Goal: Task Accomplishment & Management: Manage account settings

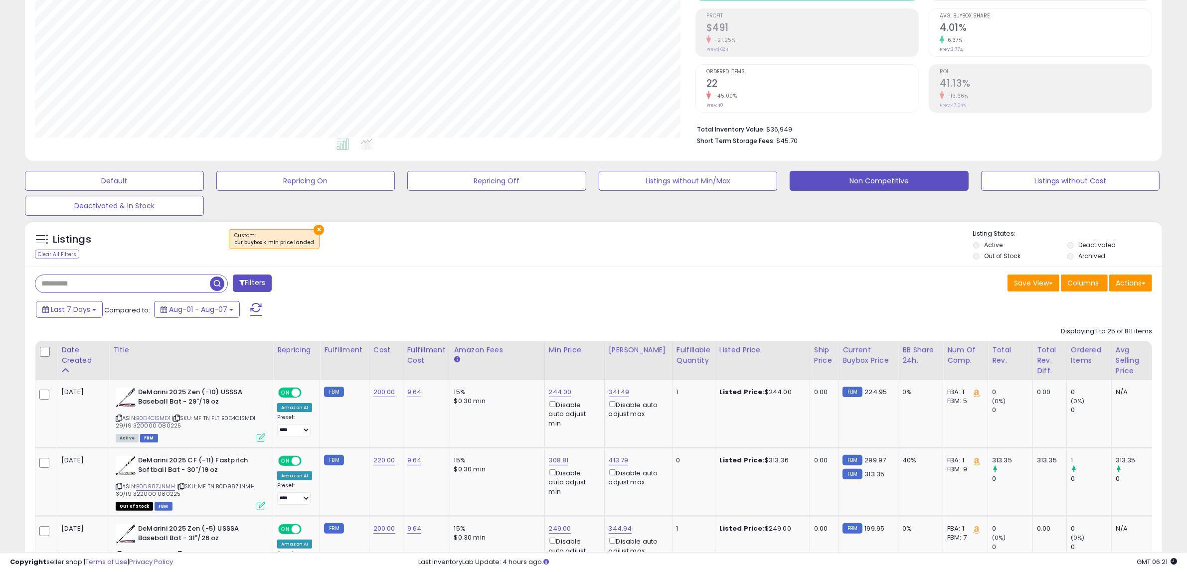
scroll to position [249, 0]
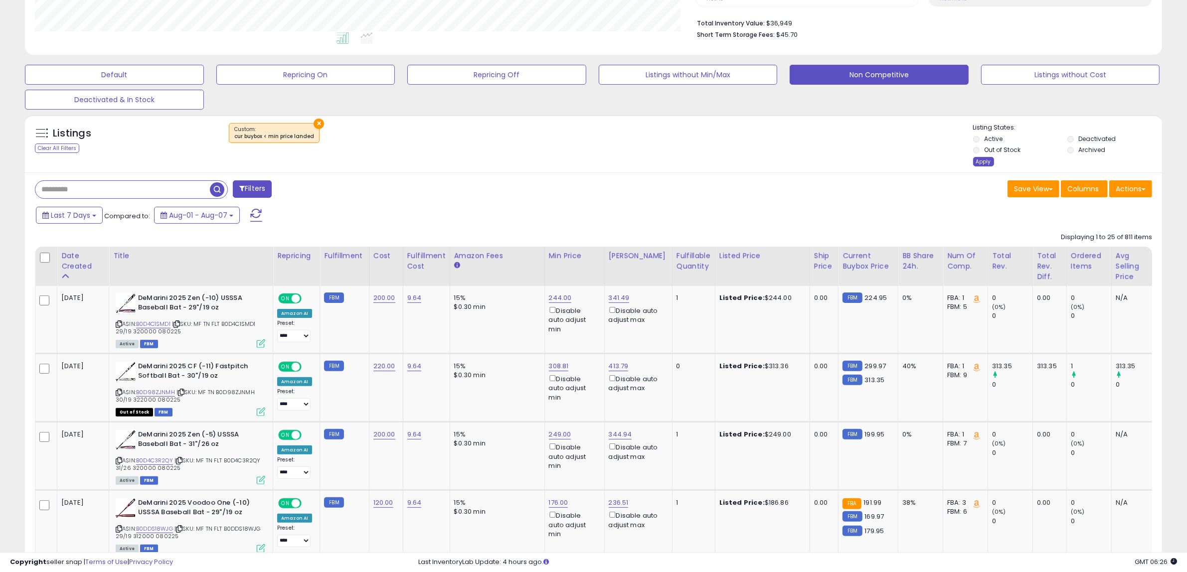
click at [978, 164] on div "Apply" at bounding box center [983, 161] width 21 height 9
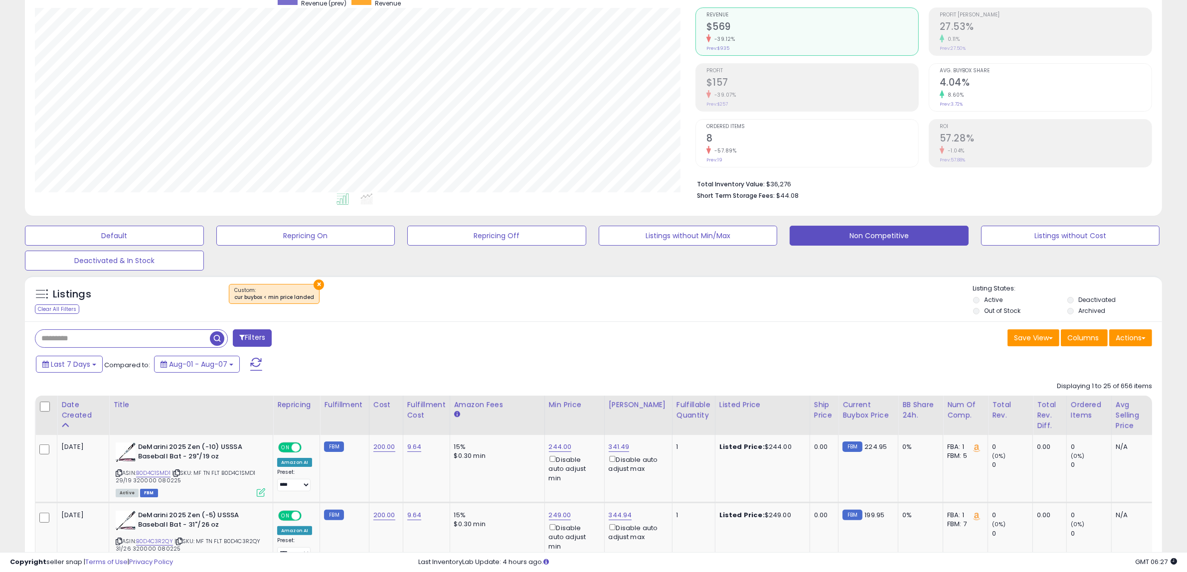
scroll to position [111, 0]
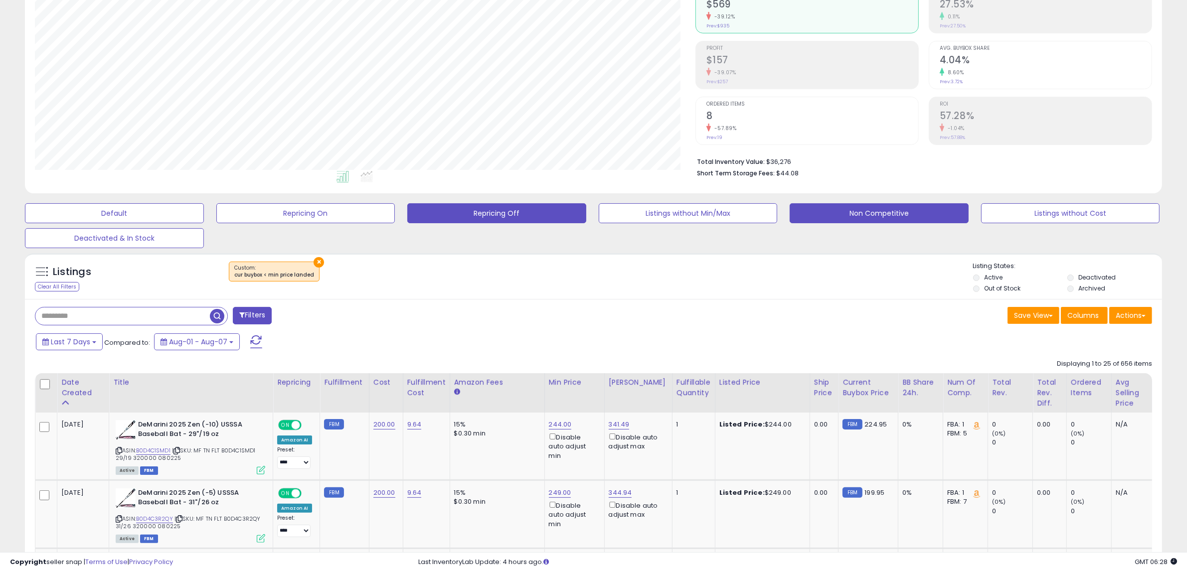
click at [204, 216] on button "Repricing Off" at bounding box center [114, 213] width 179 height 20
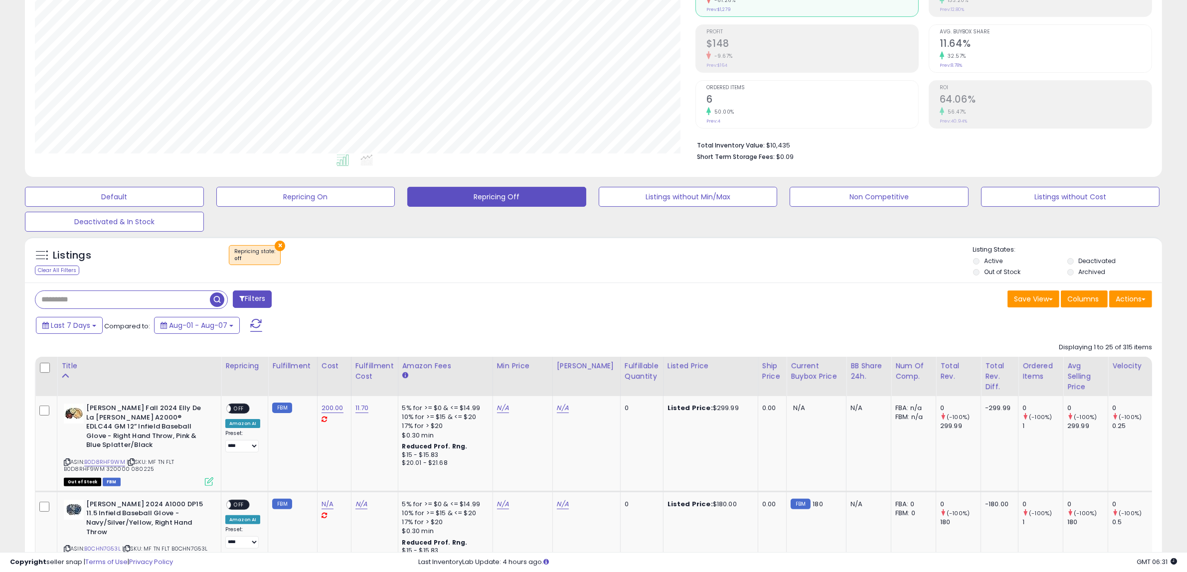
scroll to position [173, 0]
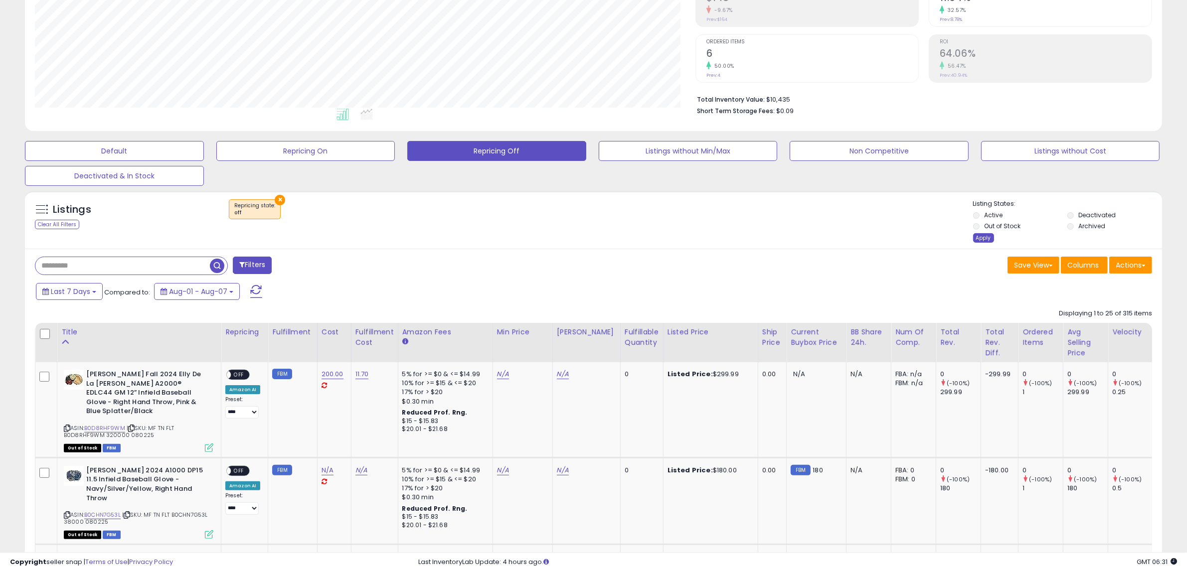
click at [987, 239] on div "Apply" at bounding box center [983, 237] width 21 height 9
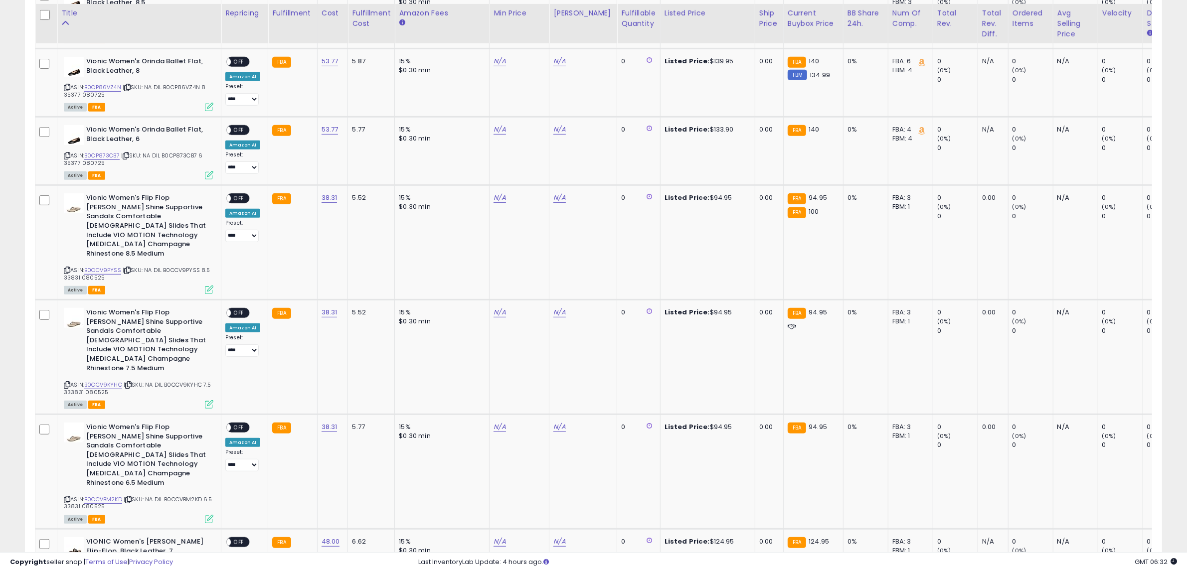
scroll to position [547, 0]
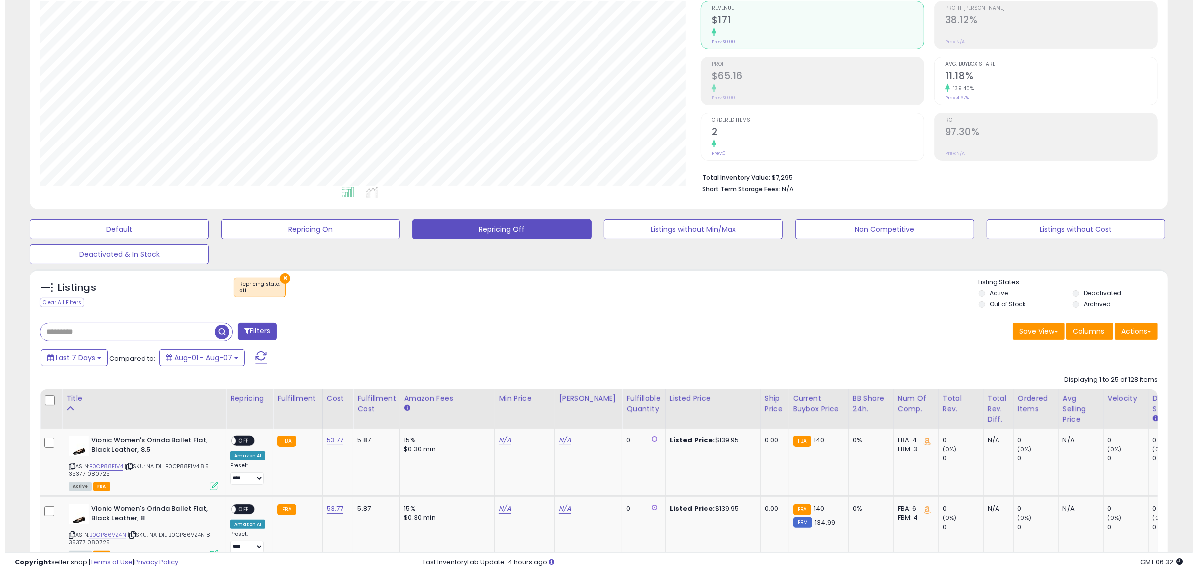
scroll to position [187, 0]
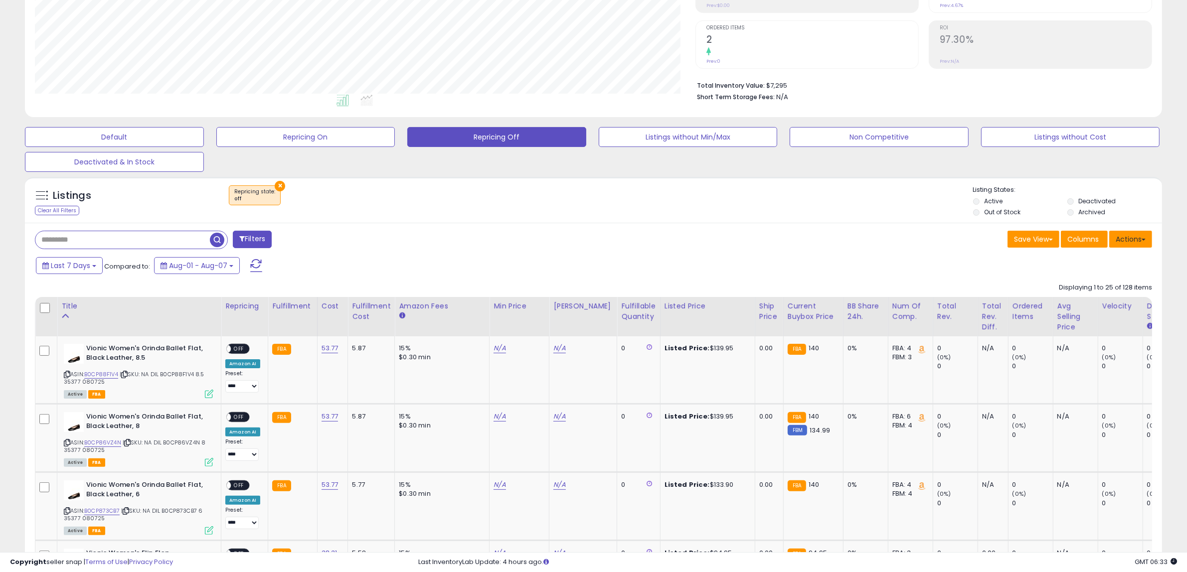
click at [1121, 237] on button "Actions" at bounding box center [1130, 239] width 43 height 17
click at [1072, 283] on link "Export Visible Columns" at bounding box center [1090, 285] width 109 height 15
click at [1139, 245] on button "Actions" at bounding box center [1130, 239] width 43 height 17
click at [1079, 284] on link "Export Visible Columns" at bounding box center [1090, 285] width 109 height 15
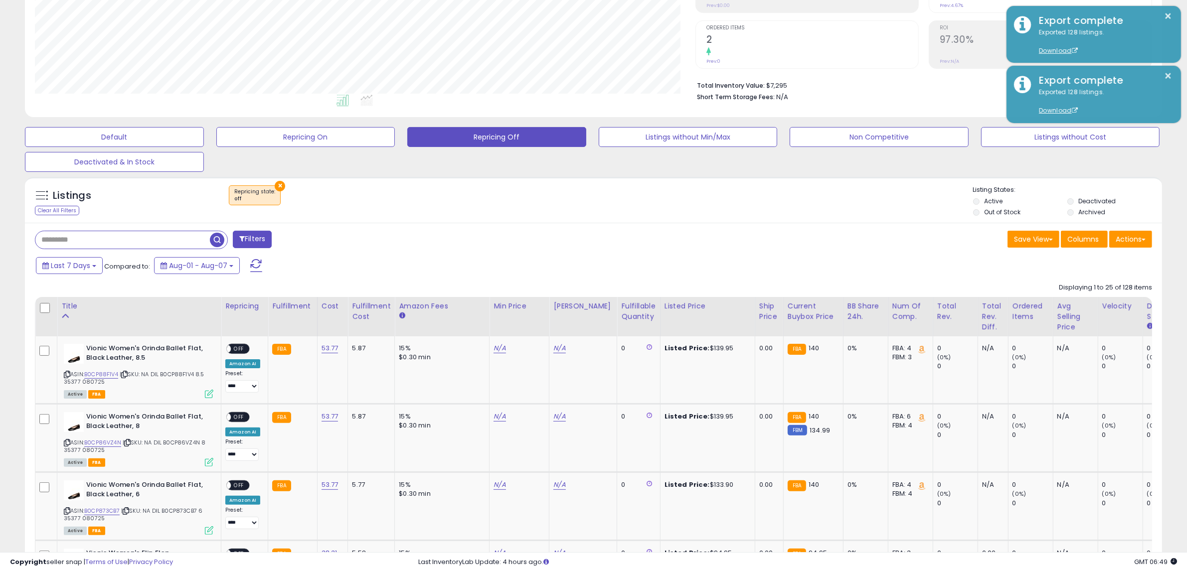
click at [1123, 238] on button "Actions" at bounding box center [1130, 239] width 43 height 17
click at [1058, 258] on link "Import" at bounding box center [1090, 260] width 109 height 15
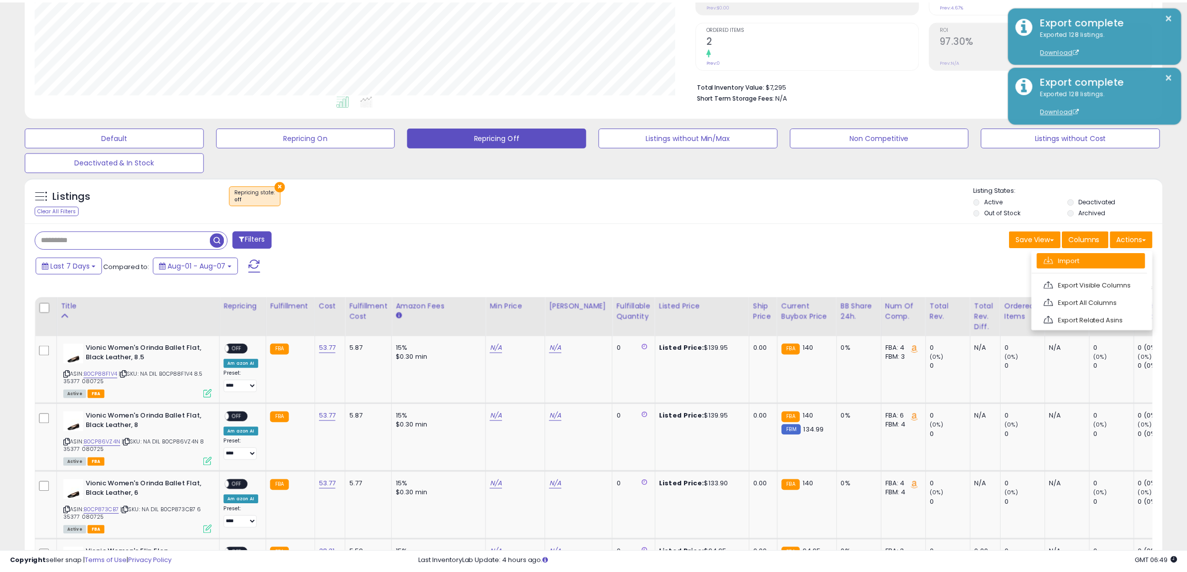
scroll to position [204, 666]
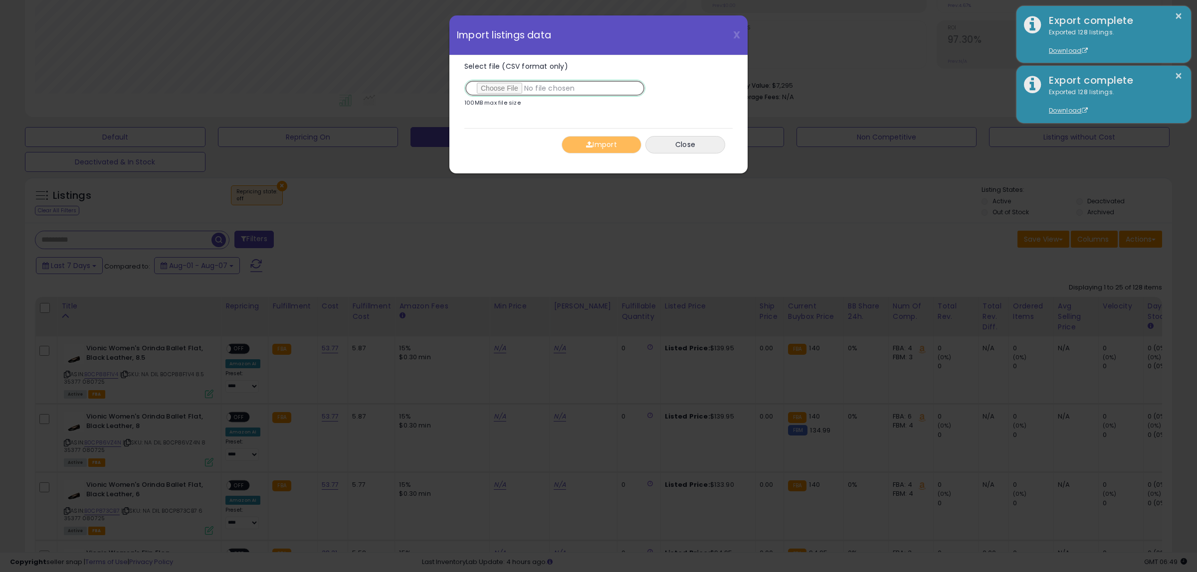
click at [482, 83] on input "Select file (CSV format only)" at bounding box center [554, 88] width 181 height 17
type input "**********"
click at [612, 143] on button "Import" at bounding box center [601, 144] width 80 height 17
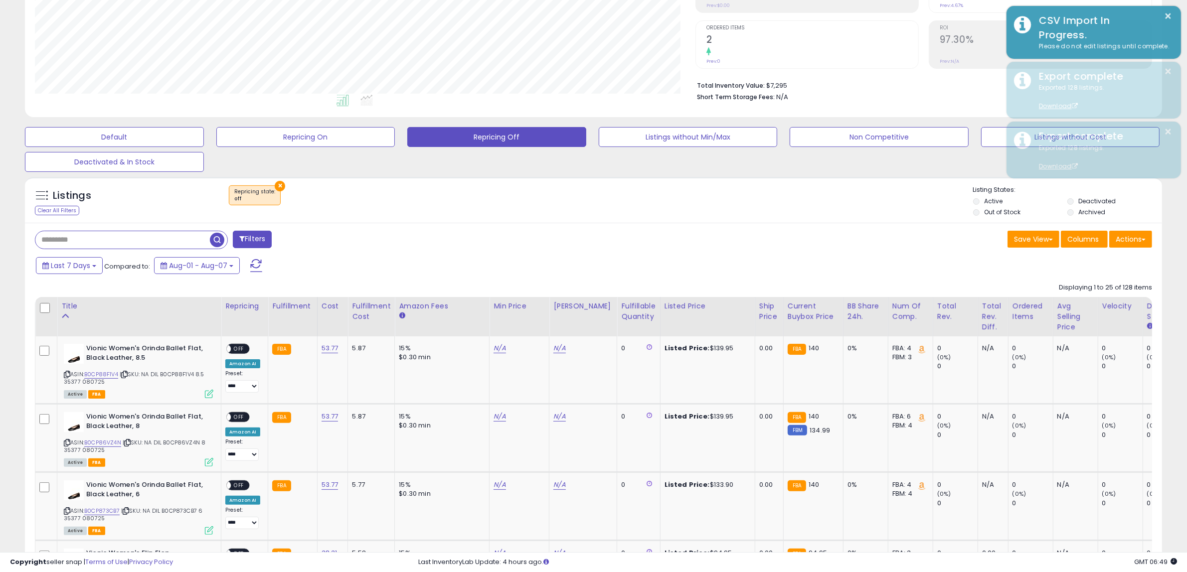
scroll to position [498445, 497988]
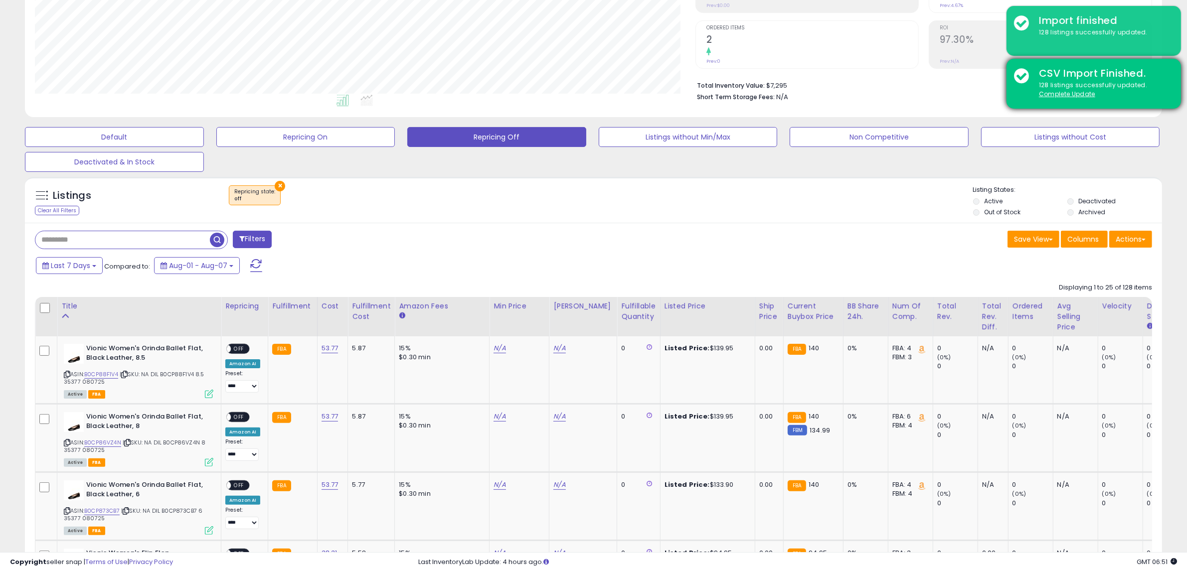
click at [1070, 98] on div "128 listings successfully updated. Complete Update" at bounding box center [1103, 90] width 142 height 18
click at [1070, 95] on u "Complete Update" at bounding box center [1067, 94] width 56 height 8
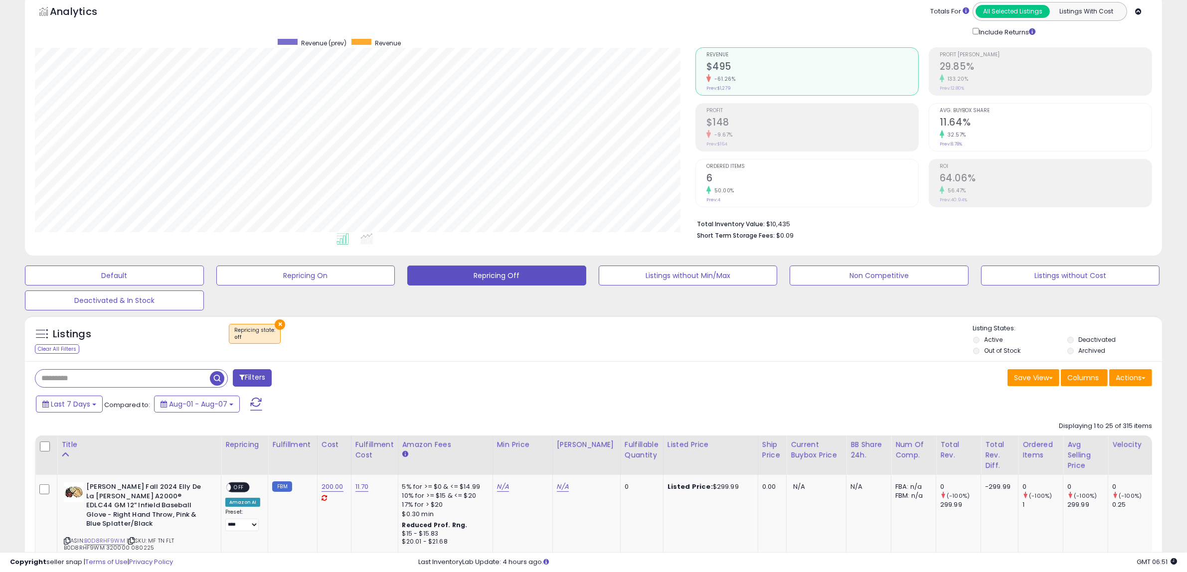
scroll to position [204, 661]
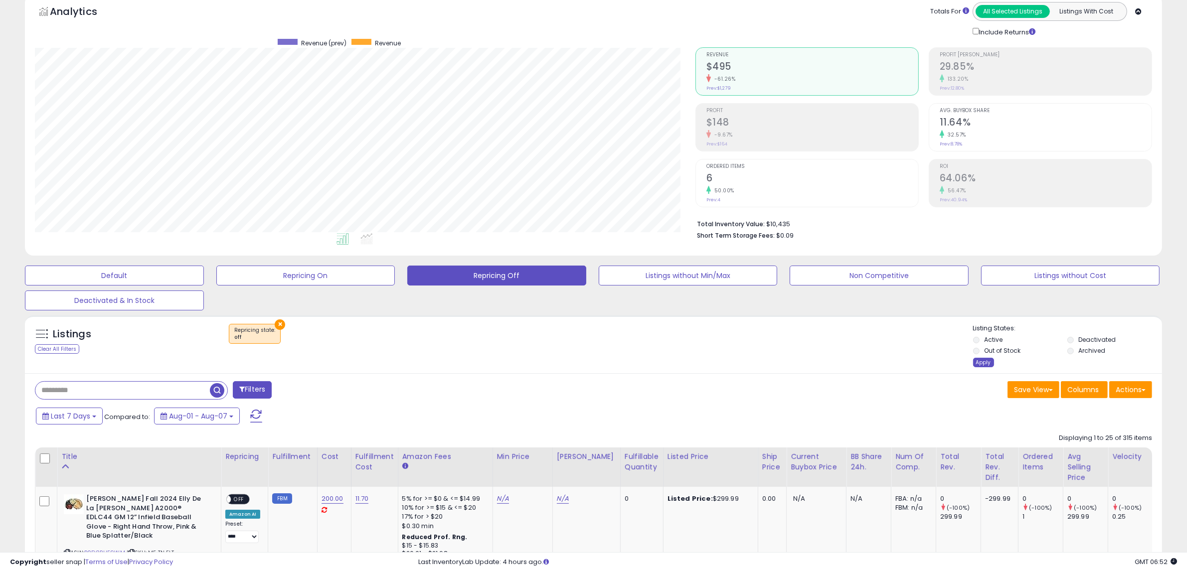
click at [980, 361] on div "Apply" at bounding box center [983, 362] width 21 height 9
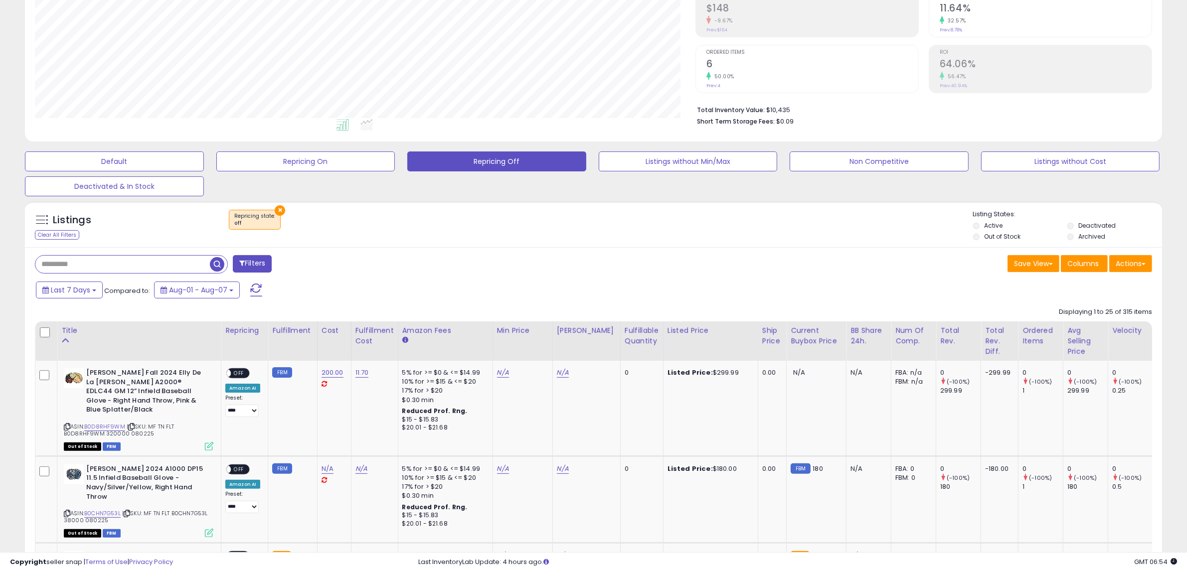
scroll to position [173, 0]
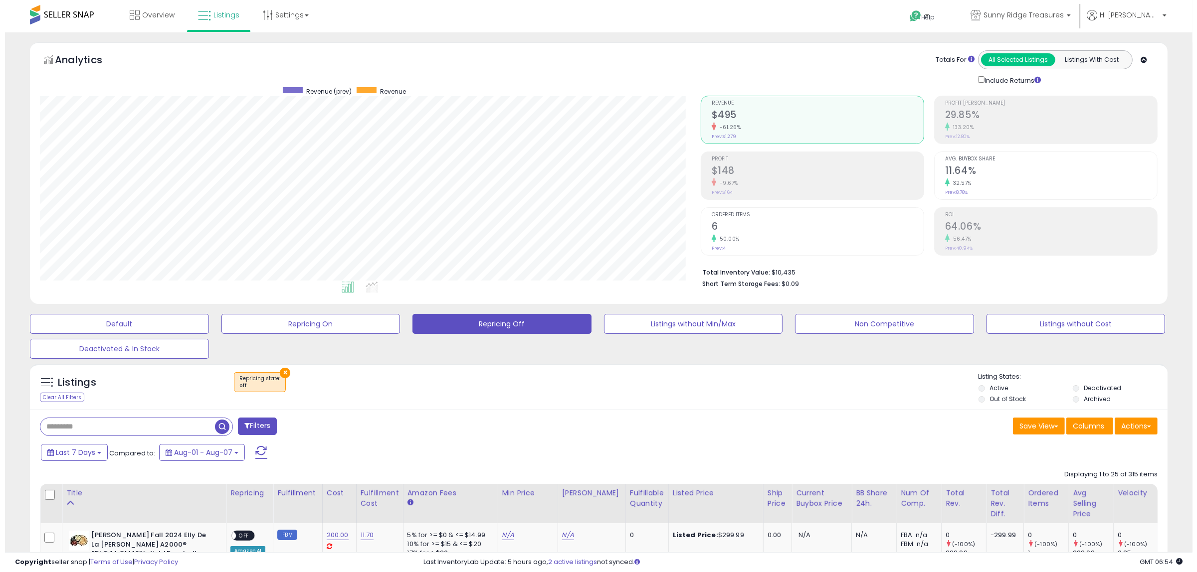
scroll to position [204, 661]
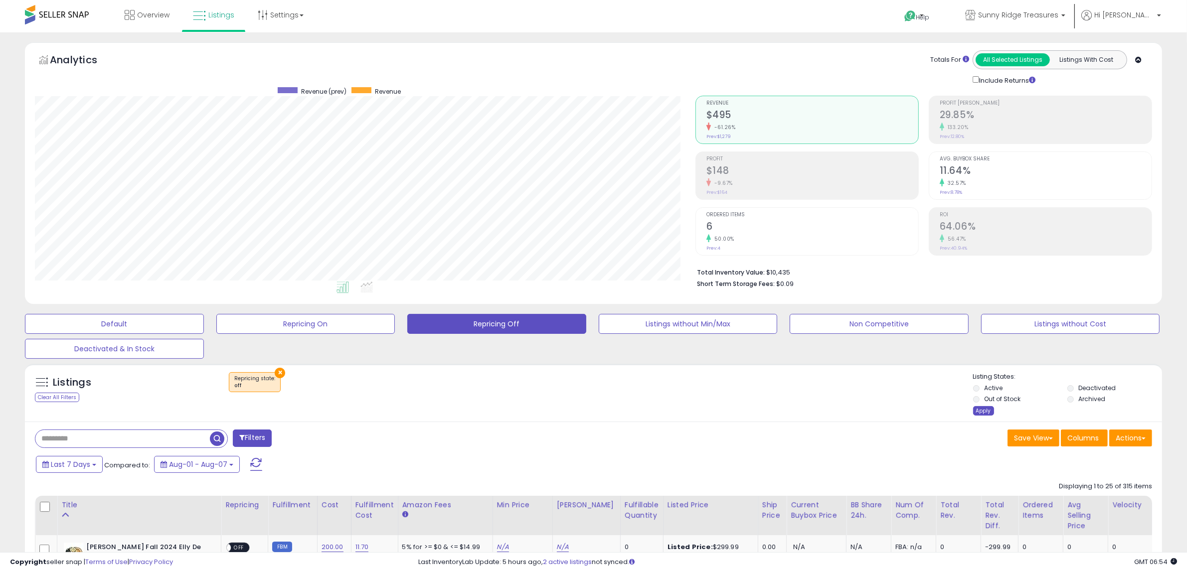
click at [986, 408] on div "Apply" at bounding box center [983, 410] width 21 height 9
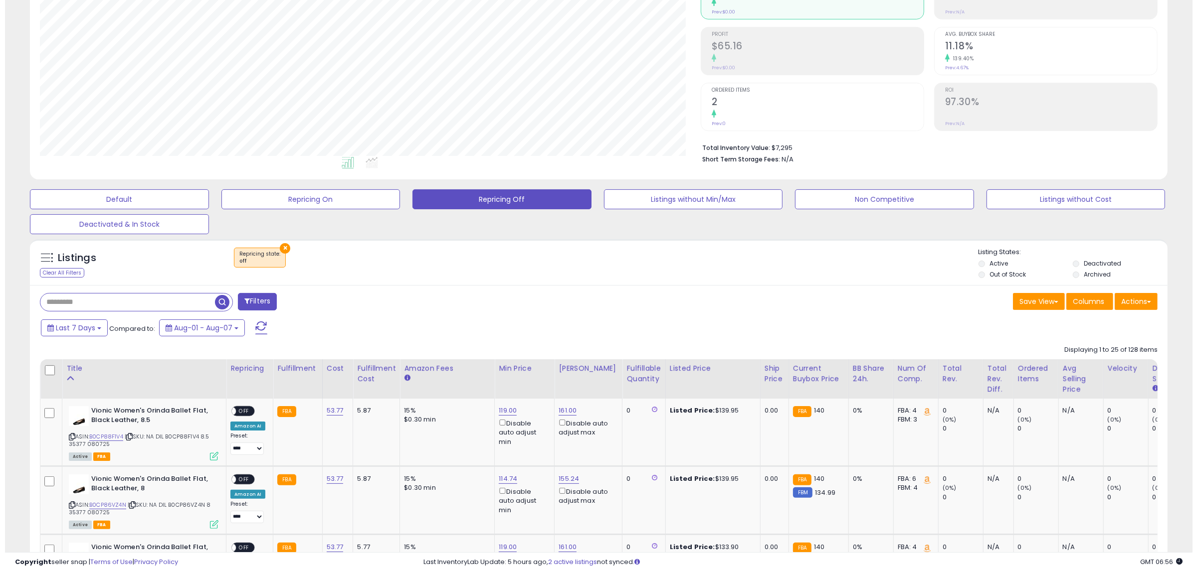
scroll to position [187, 0]
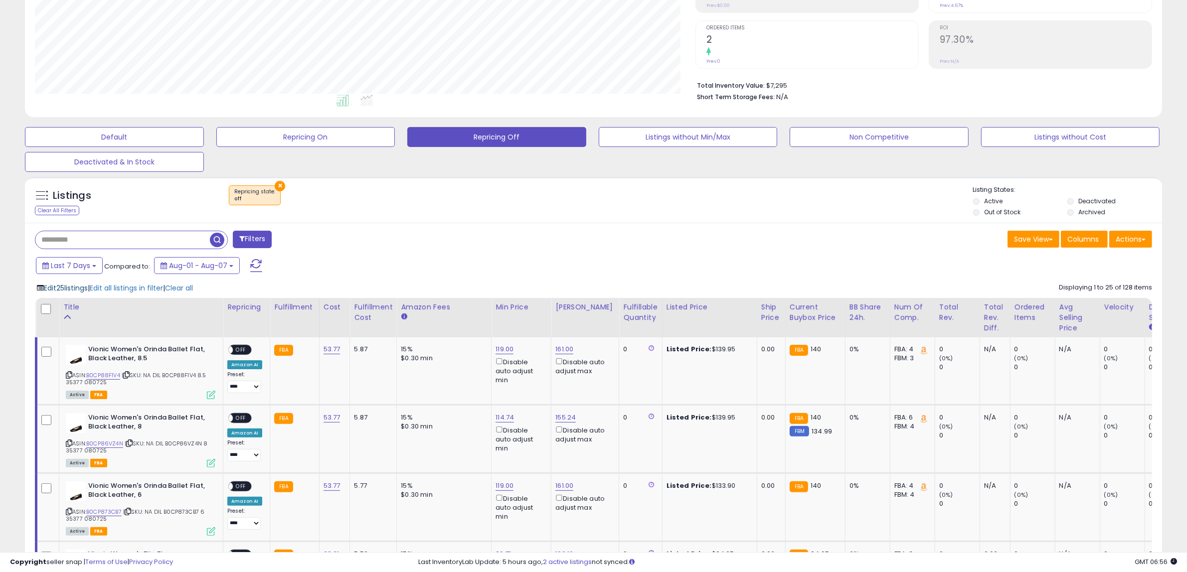
click at [65, 290] on span "Edit 25 listings" at bounding box center [66, 288] width 44 height 10
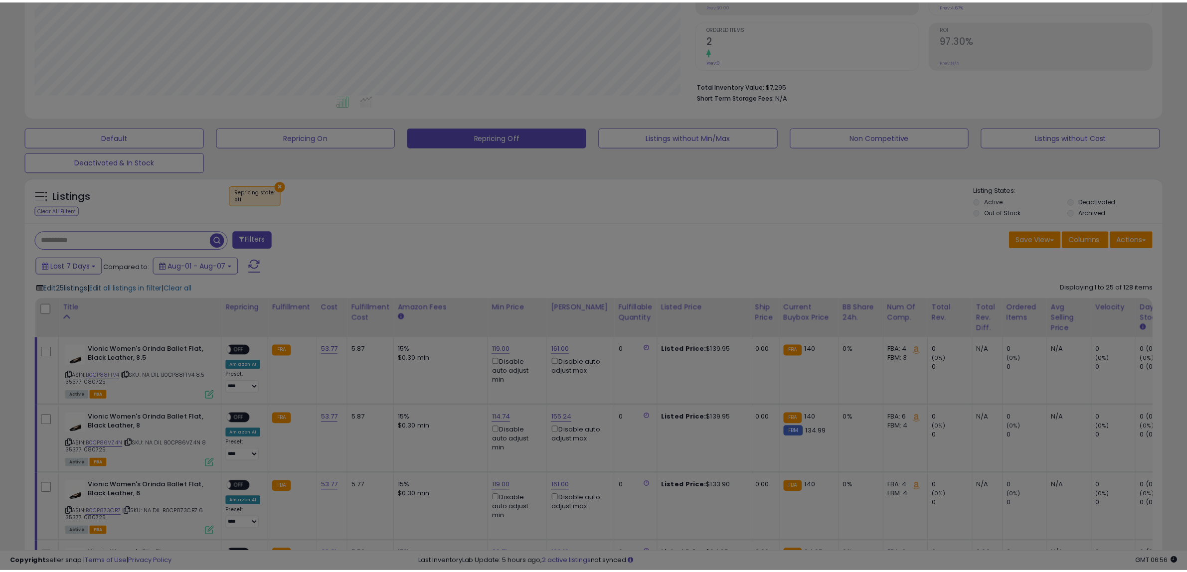
scroll to position [204, 666]
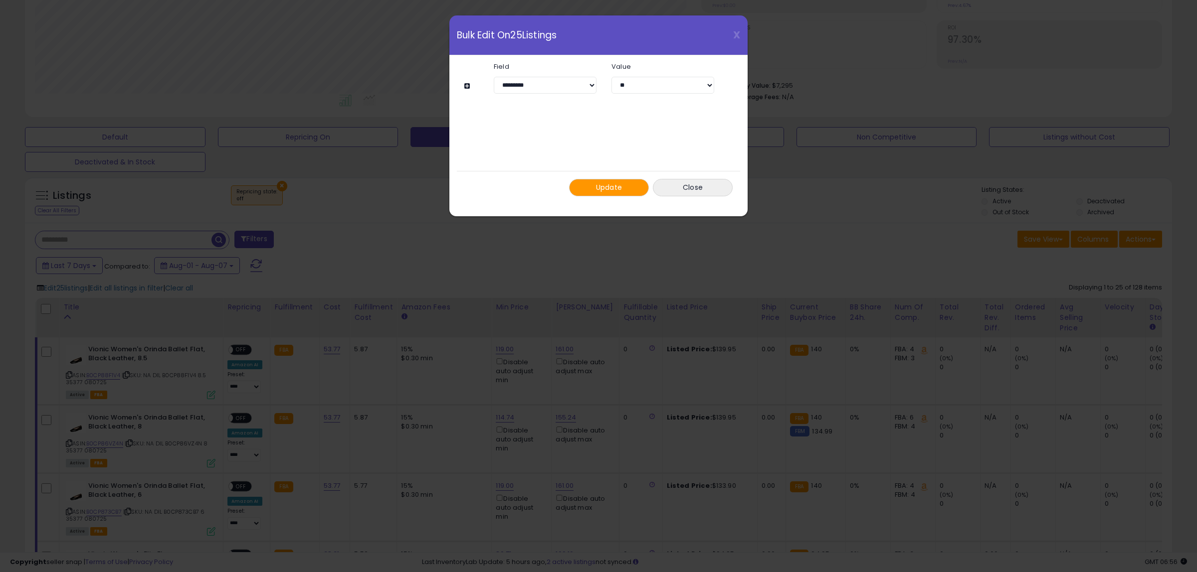
click at [630, 190] on button "Update" at bounding box center [609, 187] width 80 height 17
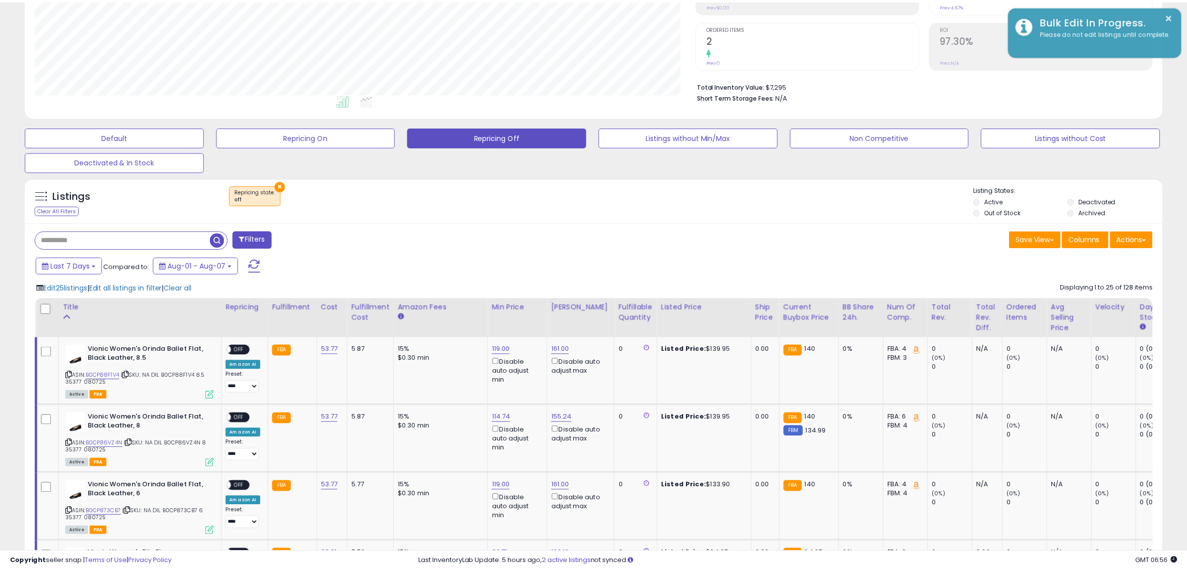
scroll to position [498445, 497988]
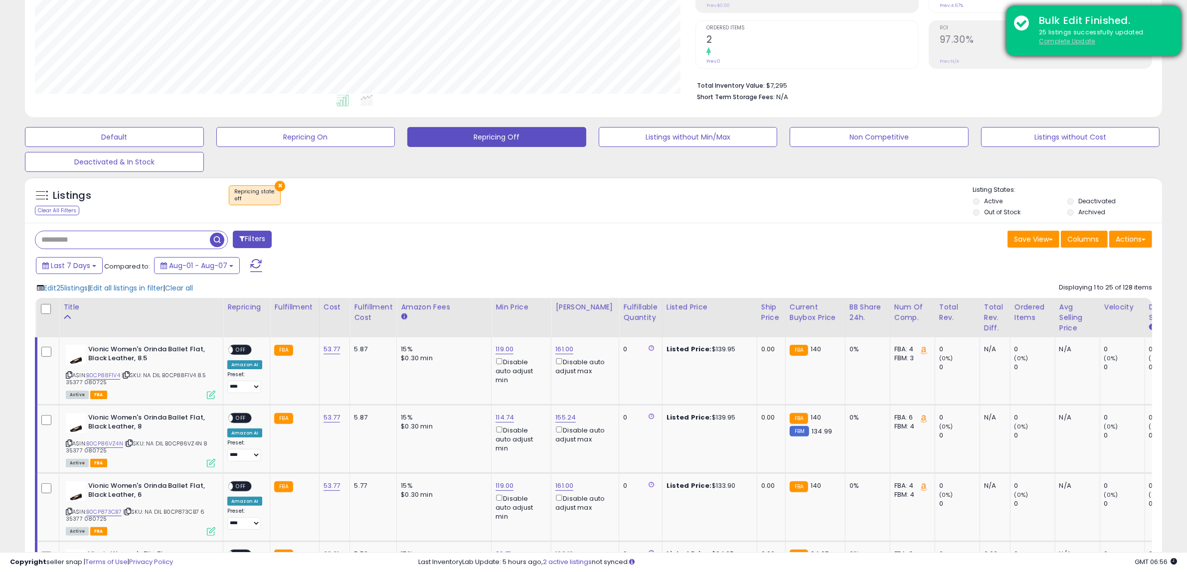
click at [1064, 37] on u "Complete Update" at bounding box center [1067, 41] width 56 height 8
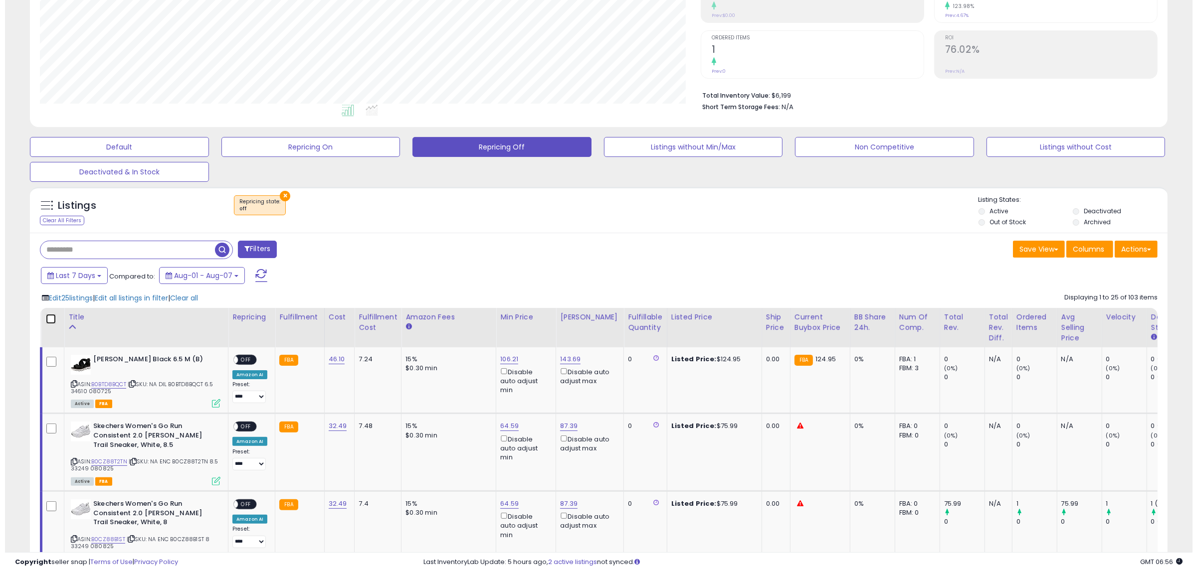
scroll to position [173, 0]
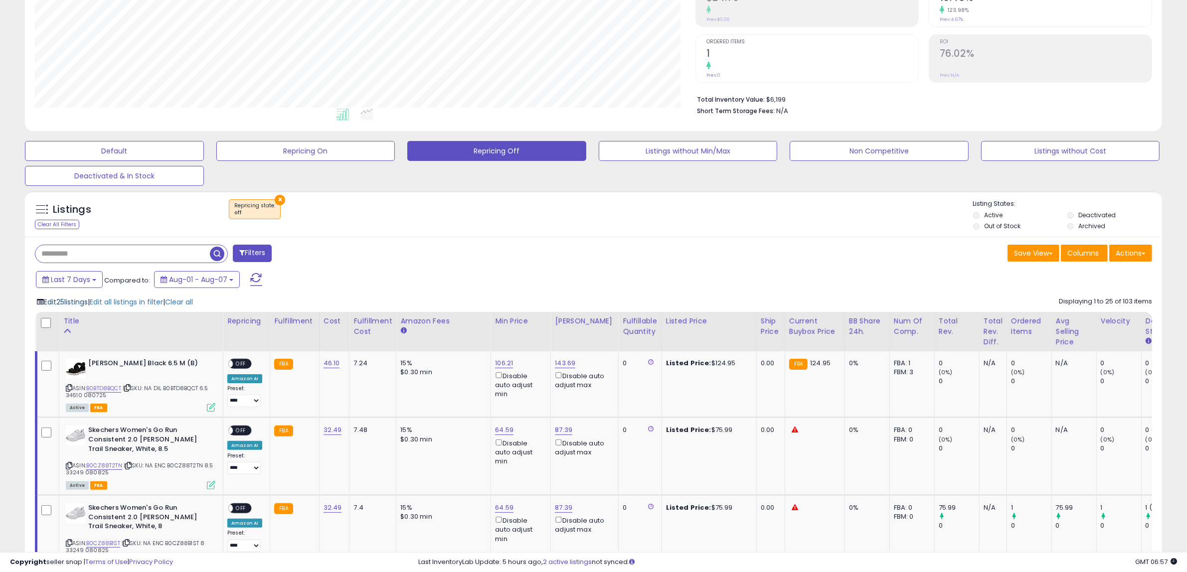
click at [80, 301] on span "Edit 25 listings" at bounding box center [66, 302] width 44 height 10
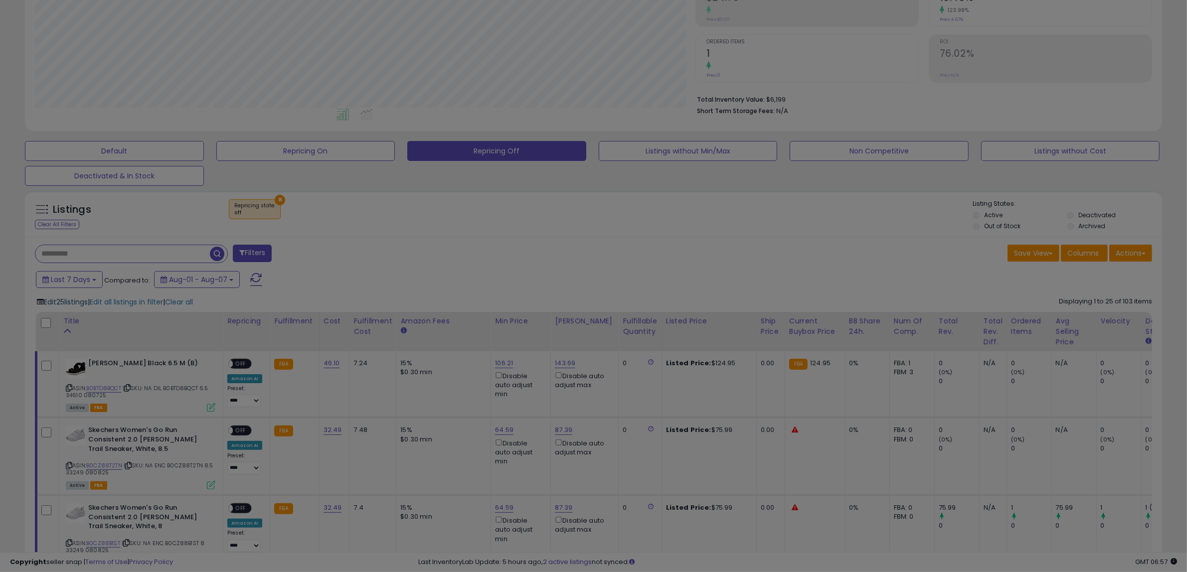
scroll to position [204, 666]
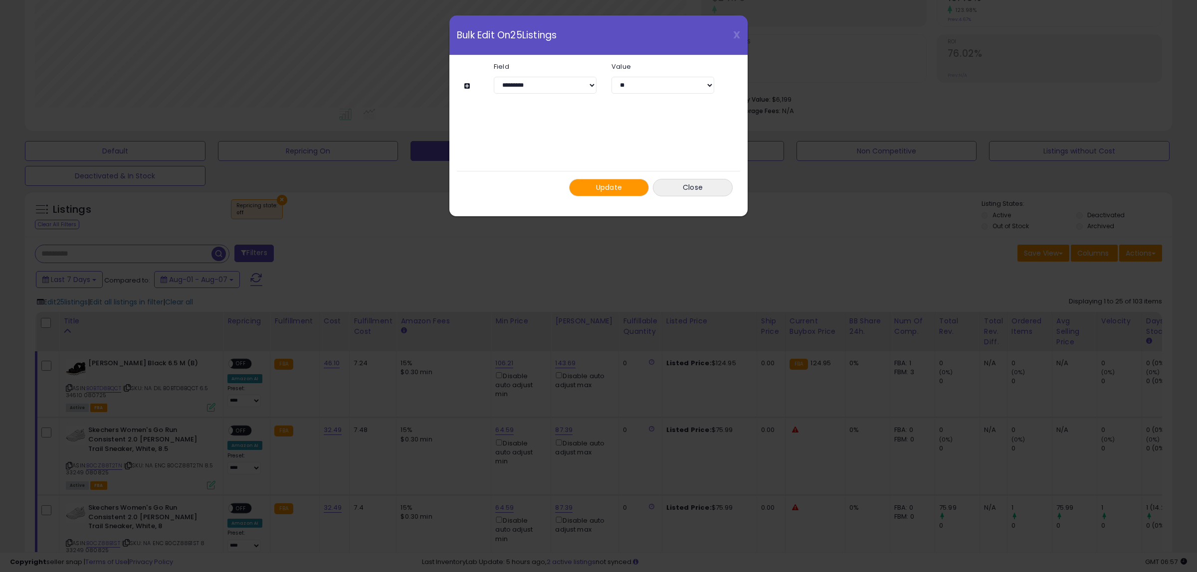
click at [609, 175] on div "Update Close" at bounding box center [598, 187] width 283 height 33
click at [606, 187] on span "Update" at bounding box center [609, 188] width 26 height 10
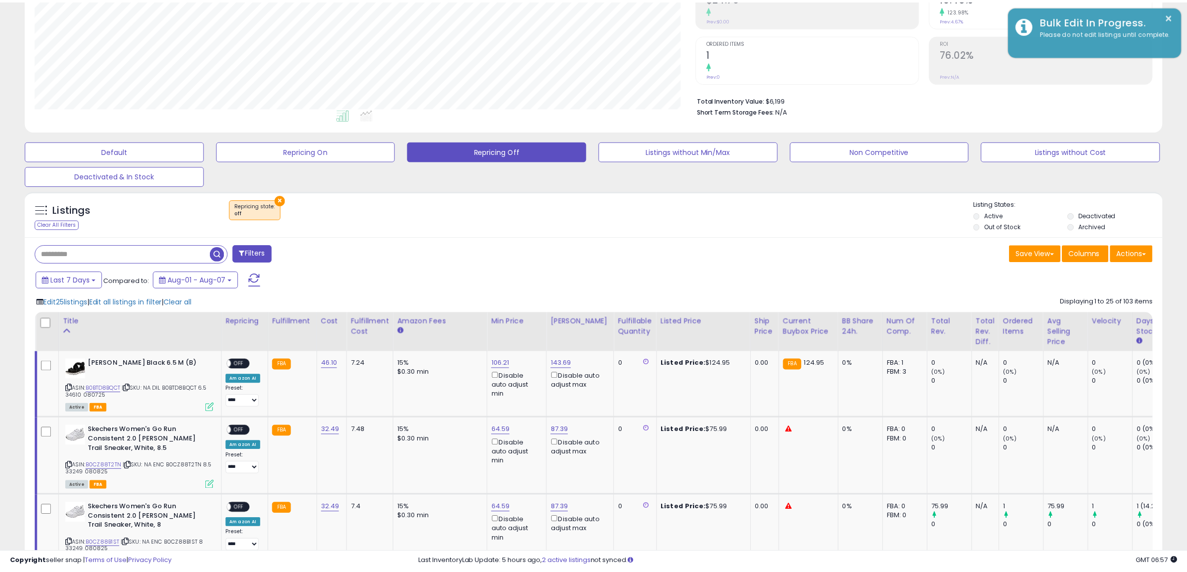
scroll to position [498445, 497988]
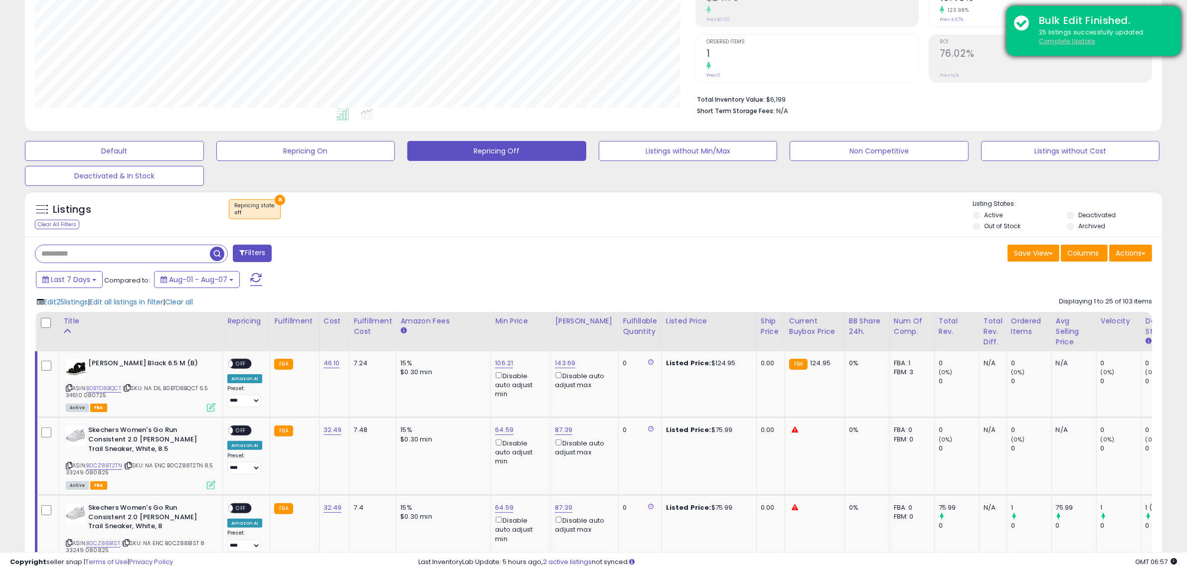
click at [1044, 38] on u "Complete Update" at bounding box center [1067, 41] width 56 height 8
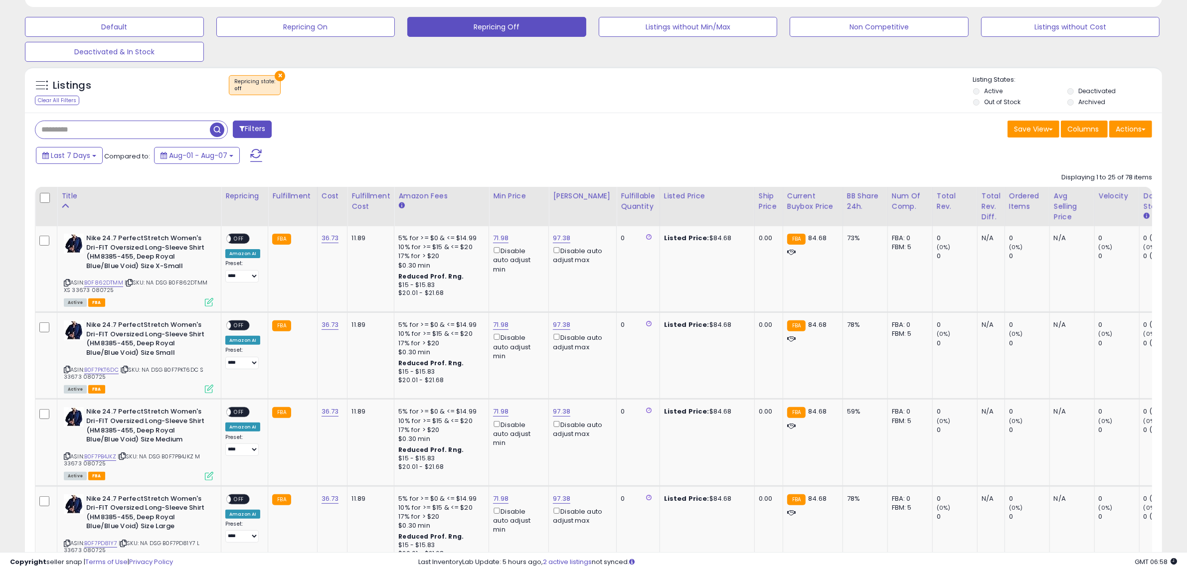
scroll to position [298, 0]
click at [45, 203] on div at bounding box center [45, 197] width 13 height 15
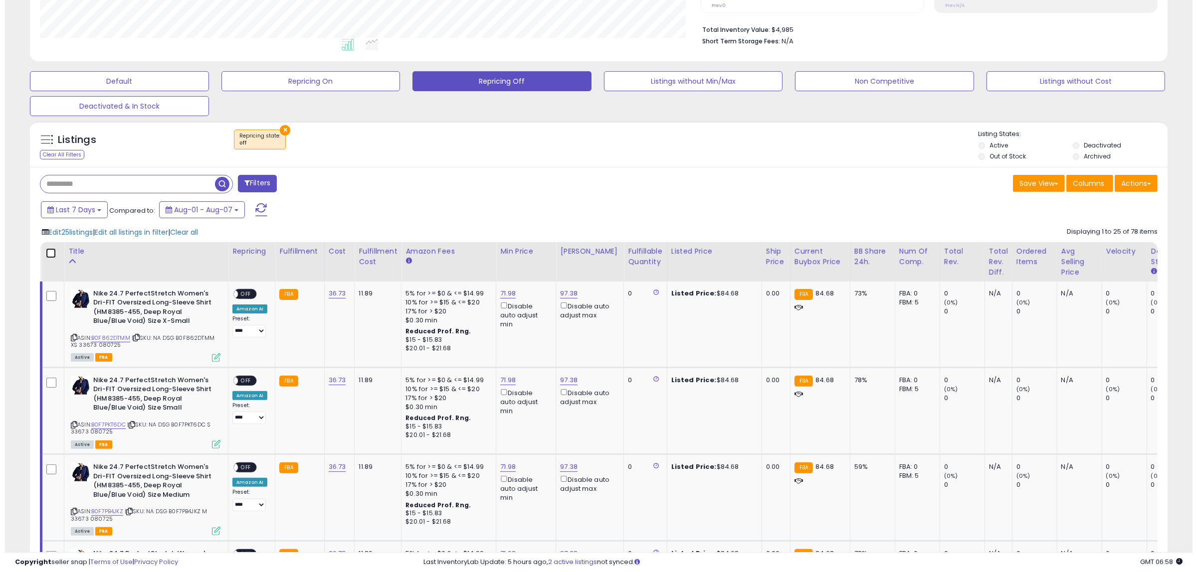
scroll to position [135, 0]
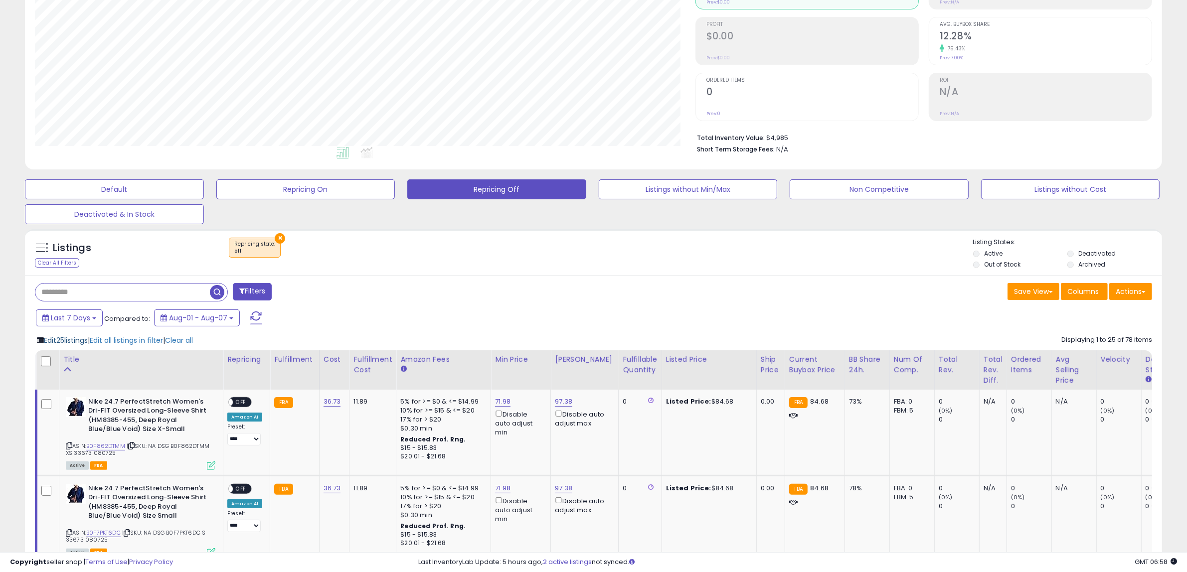
click at [76, 343] on span "Edit 25 listings" at bounding box center [66, 341] width 44 height 10
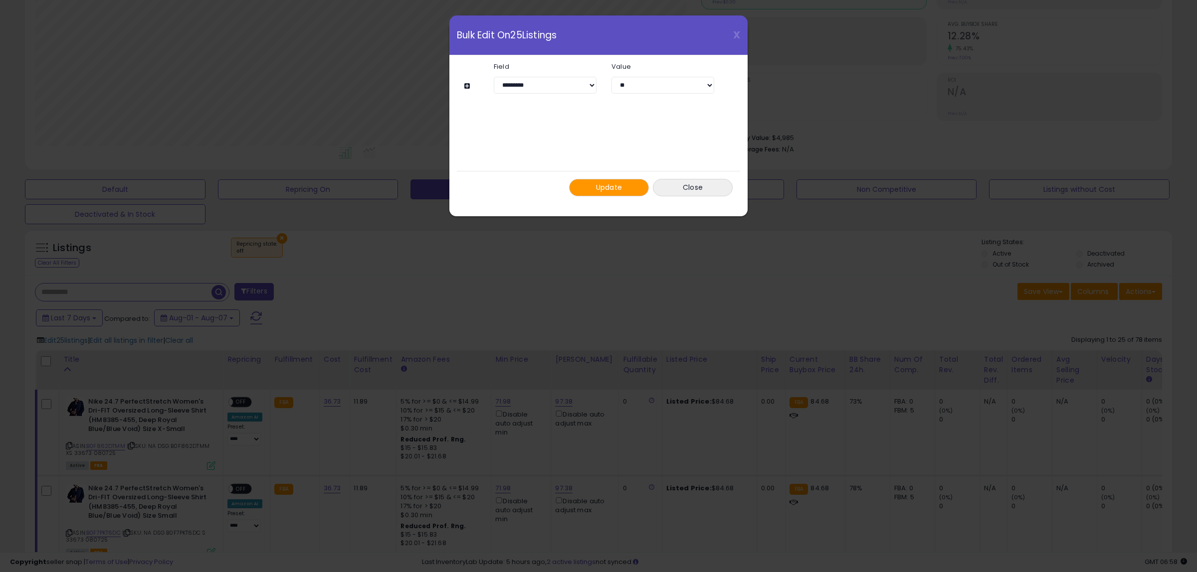
click at [590, 184] on button "Update" at bounding box center [609, 187] width 80 height 17
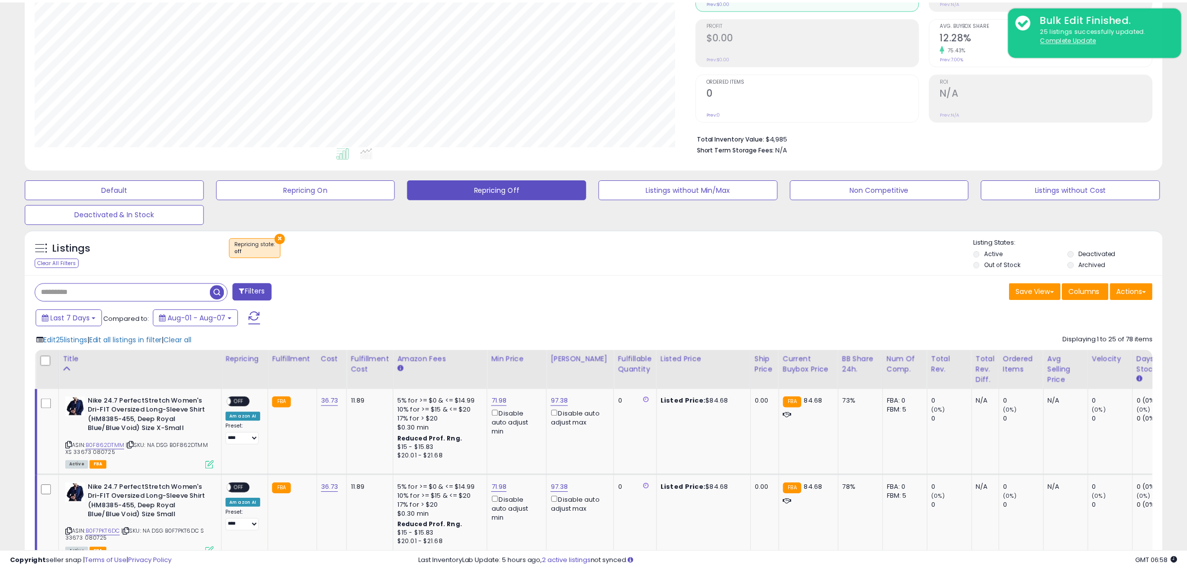
scroll to position [498445, 497988]
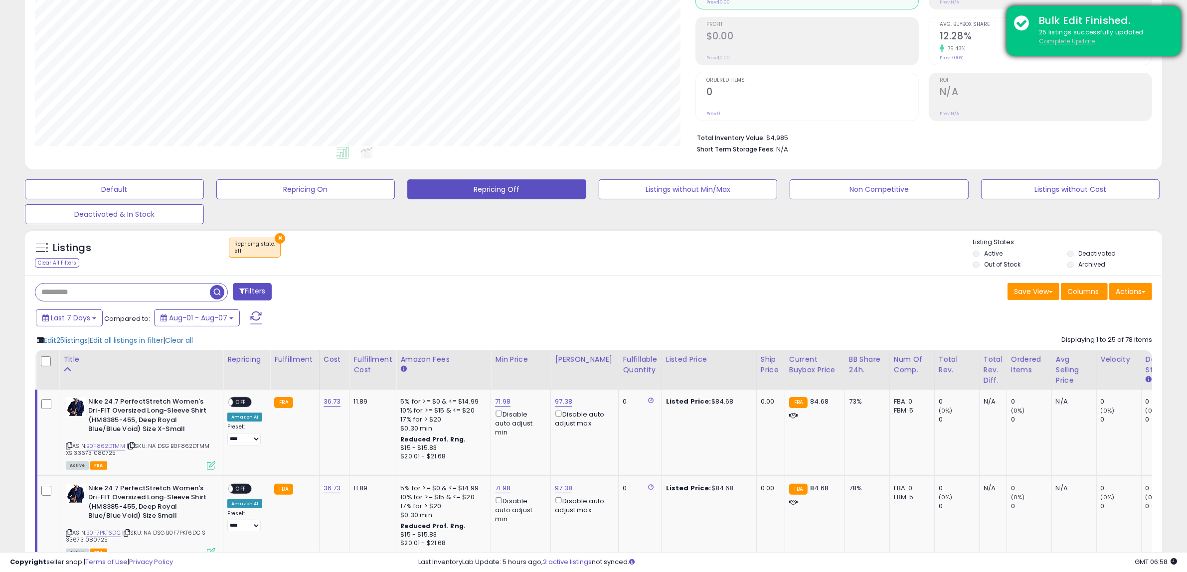
click at [1045, 41] on u "Complete Update" at bounding box center [1067, 41] width 56 height 8
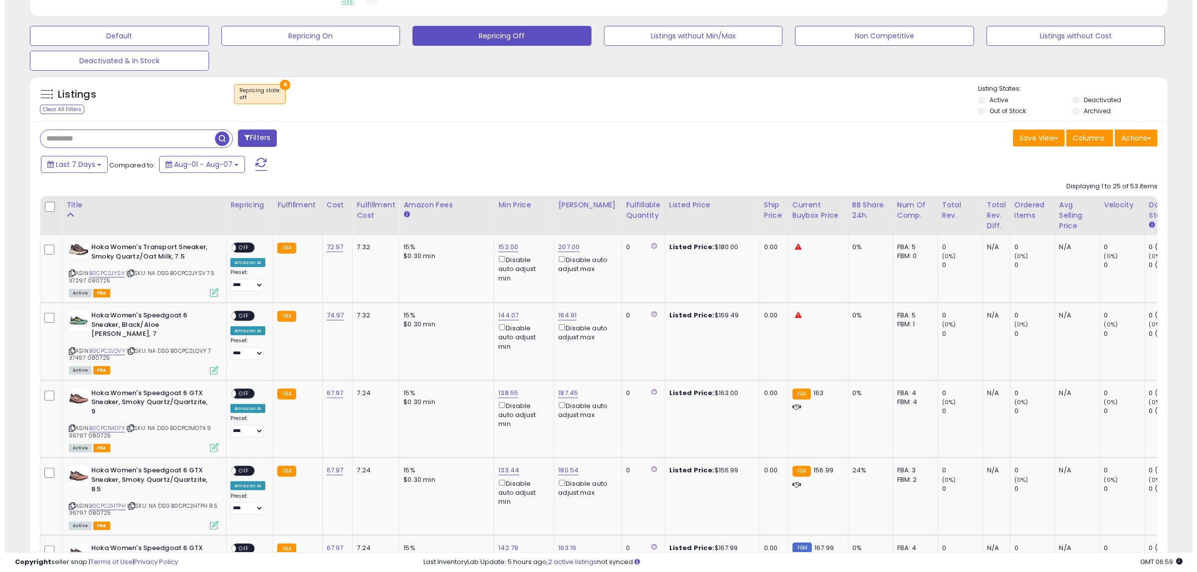
scroll to position [298, 0]
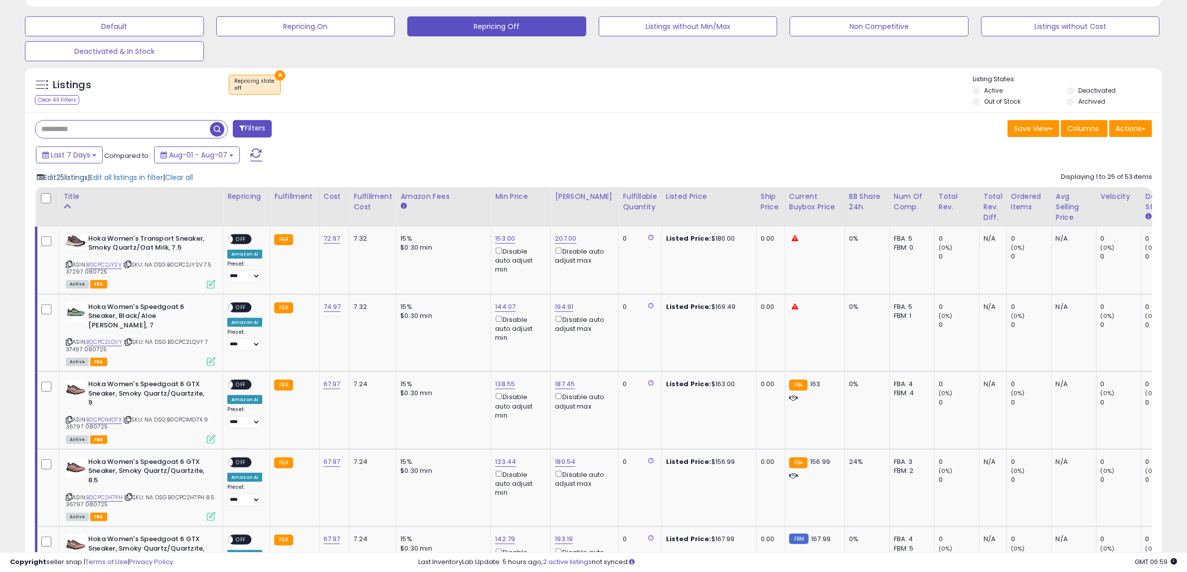
click at [63, 178] on span "Edit 25 listings" at bounding box center [66, 178] width 44 height 10
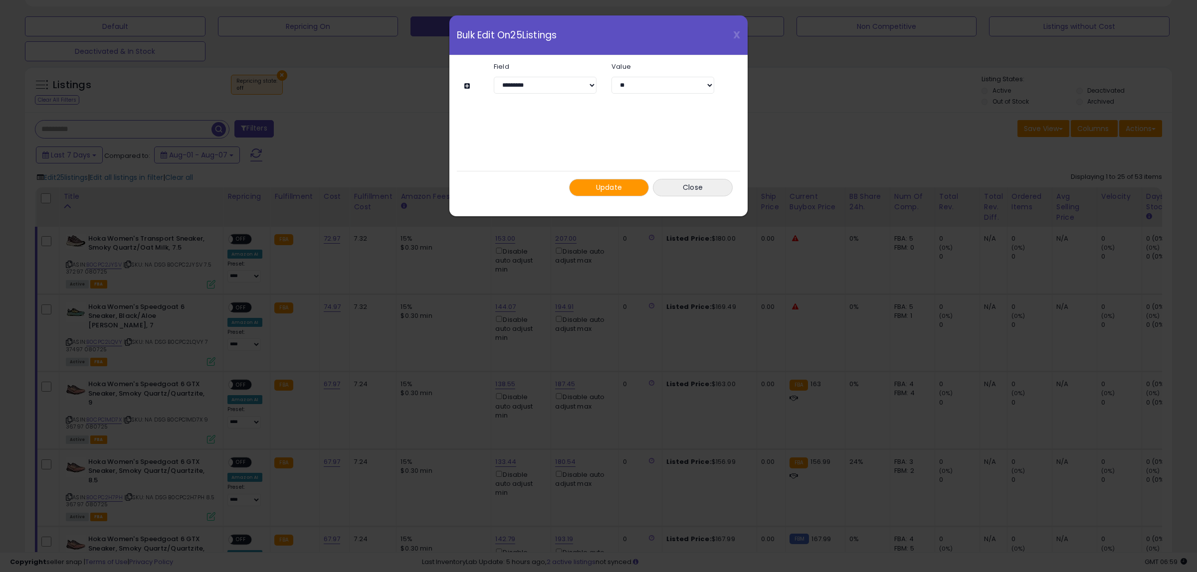
click at [610, 189] on span "Update" at bounding box center [609, 188] width 26 height 10
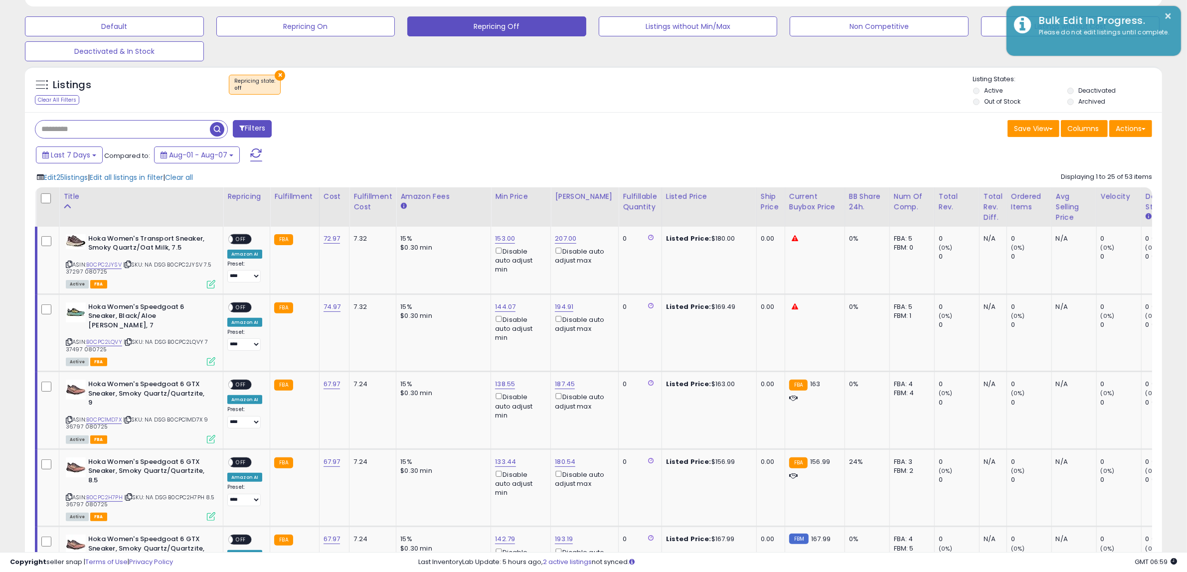
scroll to position [498445, 497988]
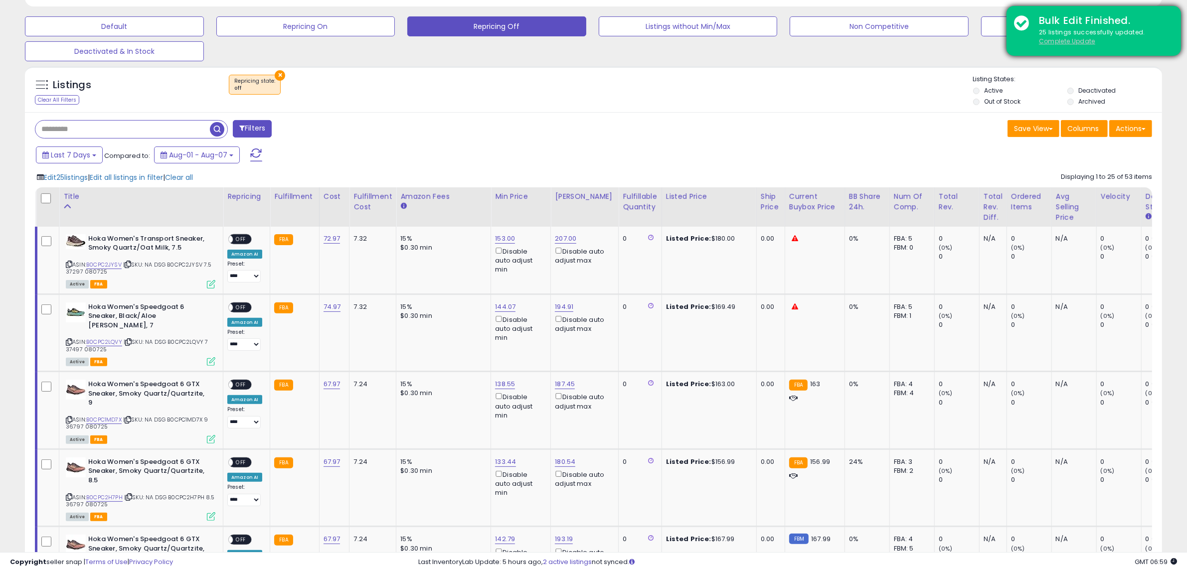
click at [1054, 40] on u "Complete Update" at bounding box center [1067, 41] width 56 height 8
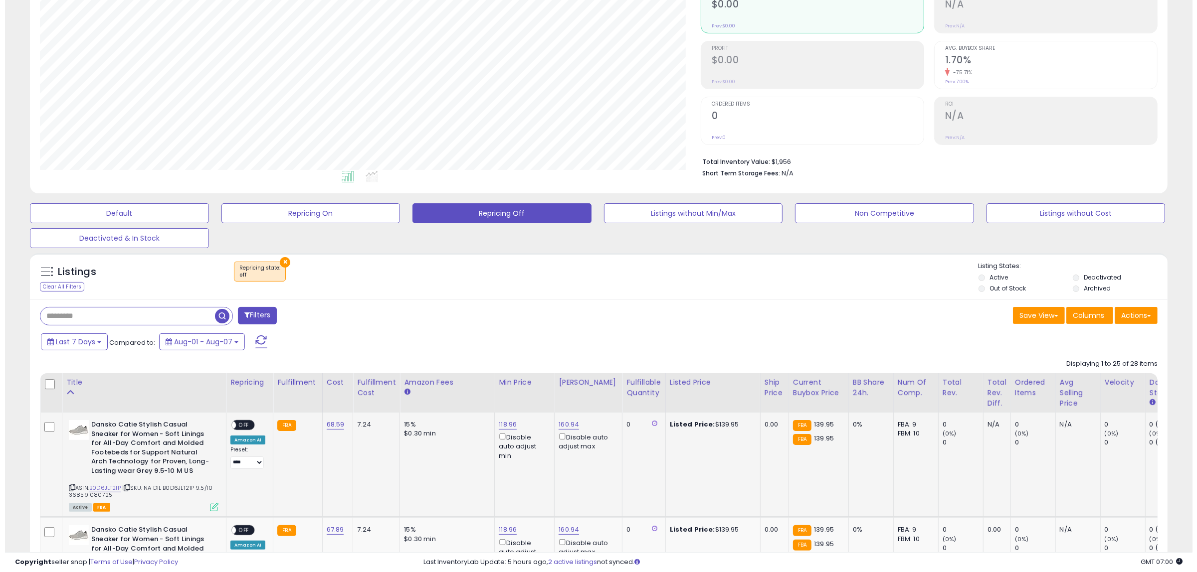
scroll to position [235, 0]
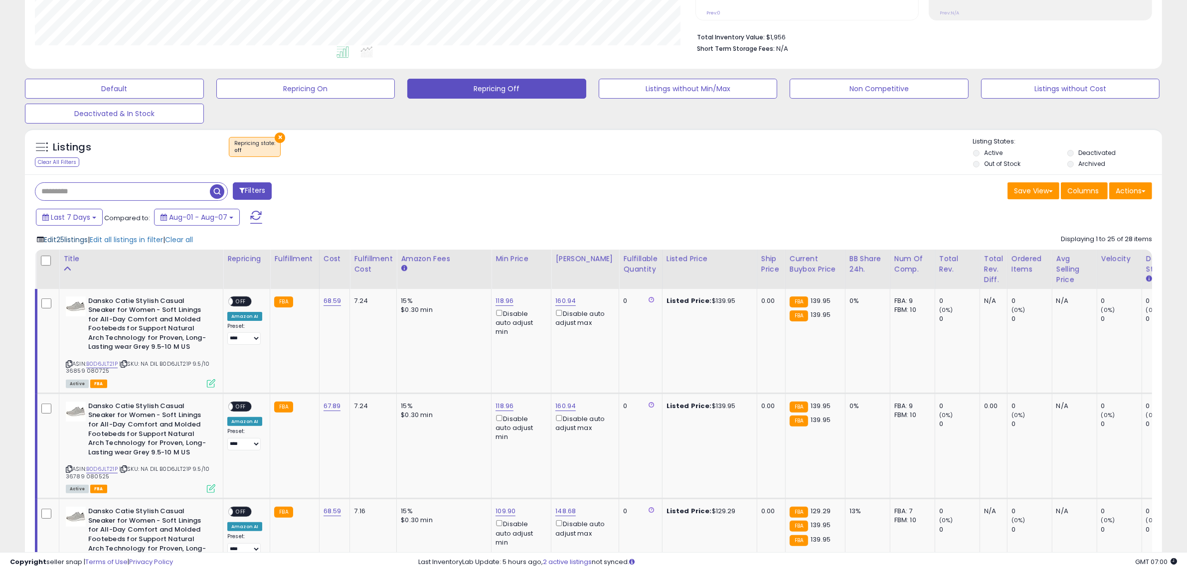
click at [66, 237] on span "Edit 25 listings" at bounding box center [66, 240] width 44 height 10
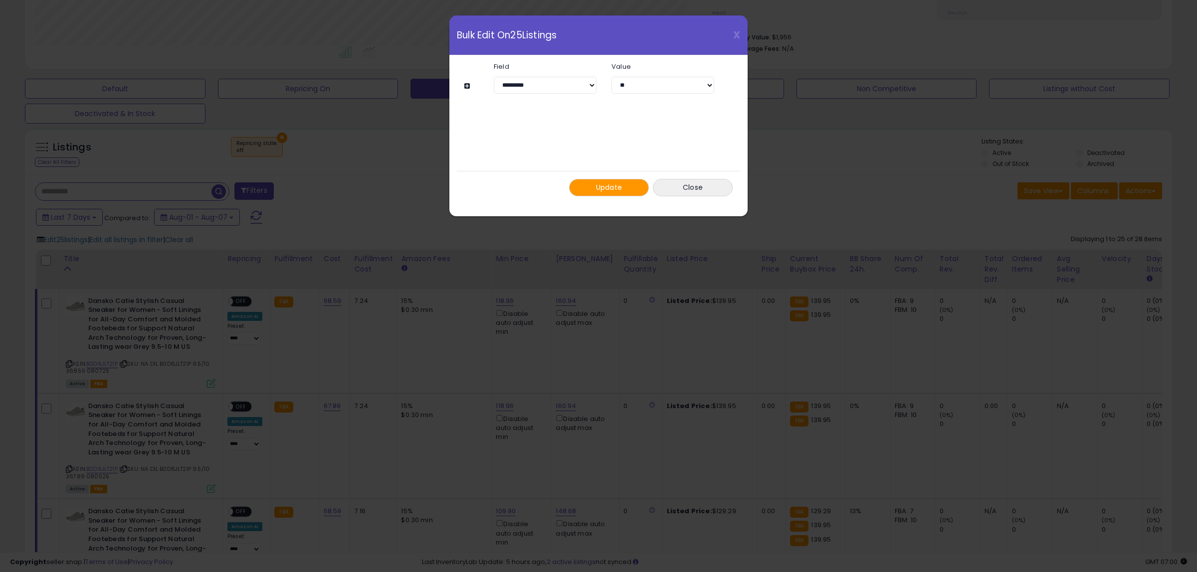
click at [612, 192] on span "Update" at bounding box center [609, 188] width 26 height 10
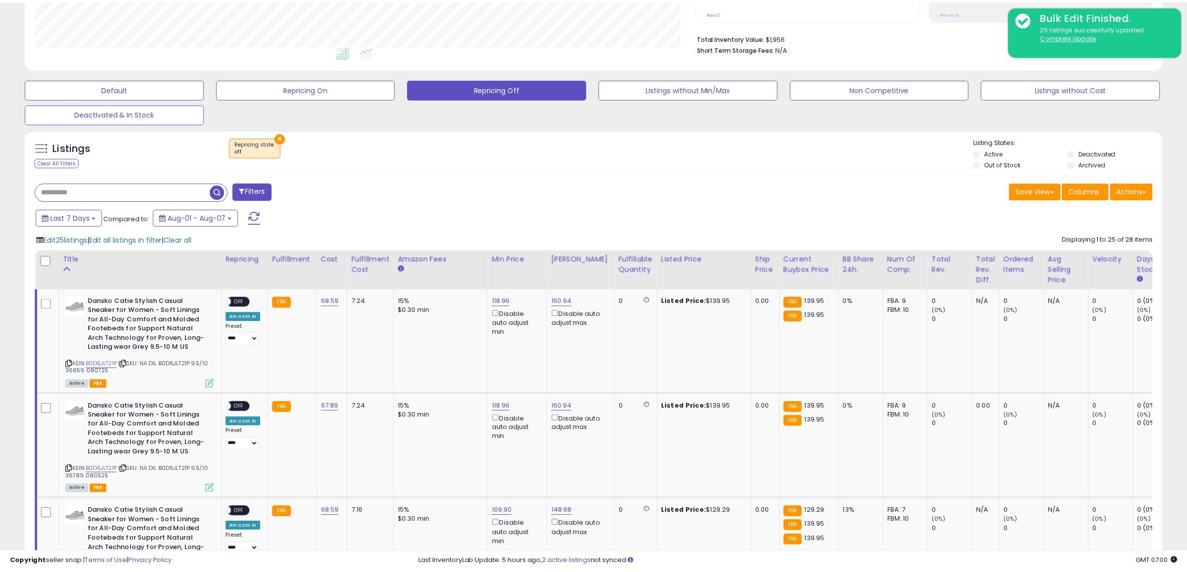
scroll to position [498445, 497988]
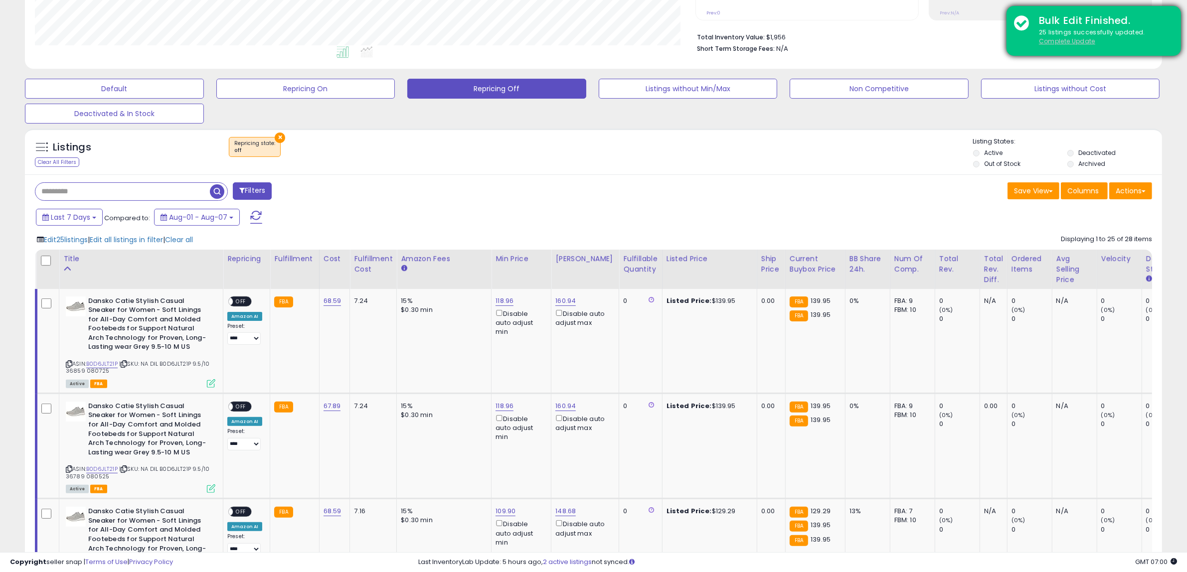
click at [1066, 40] on u "Complete Update" at bounding box center [1067, 41] width 56 height 8
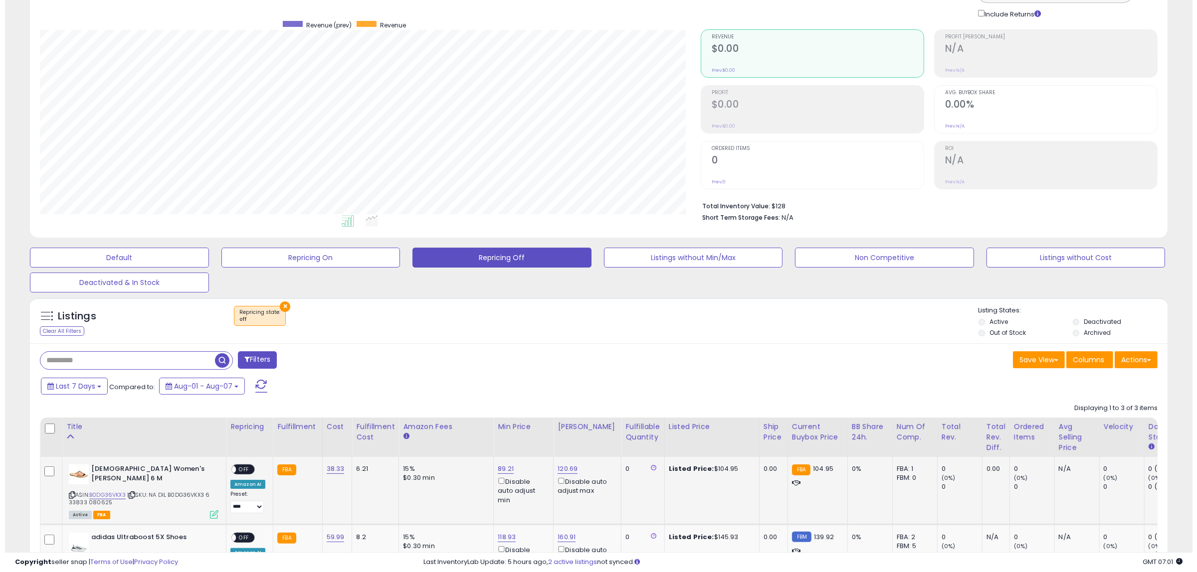
scroll to position [248, 0]
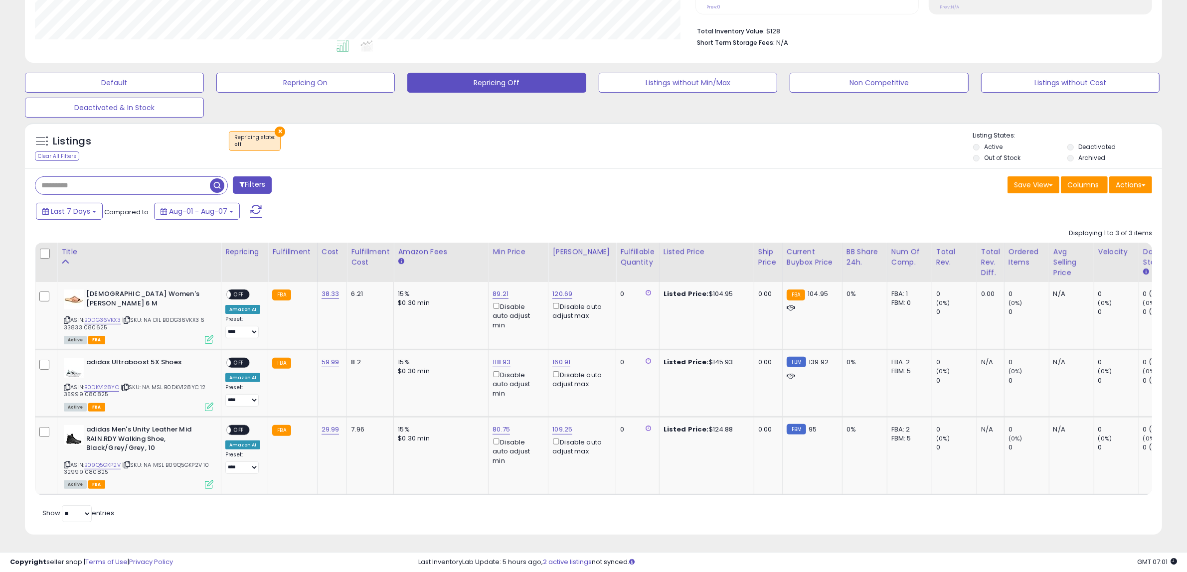
click at [50, 251] on div at bounding box center [45, 254] width 13 height 15
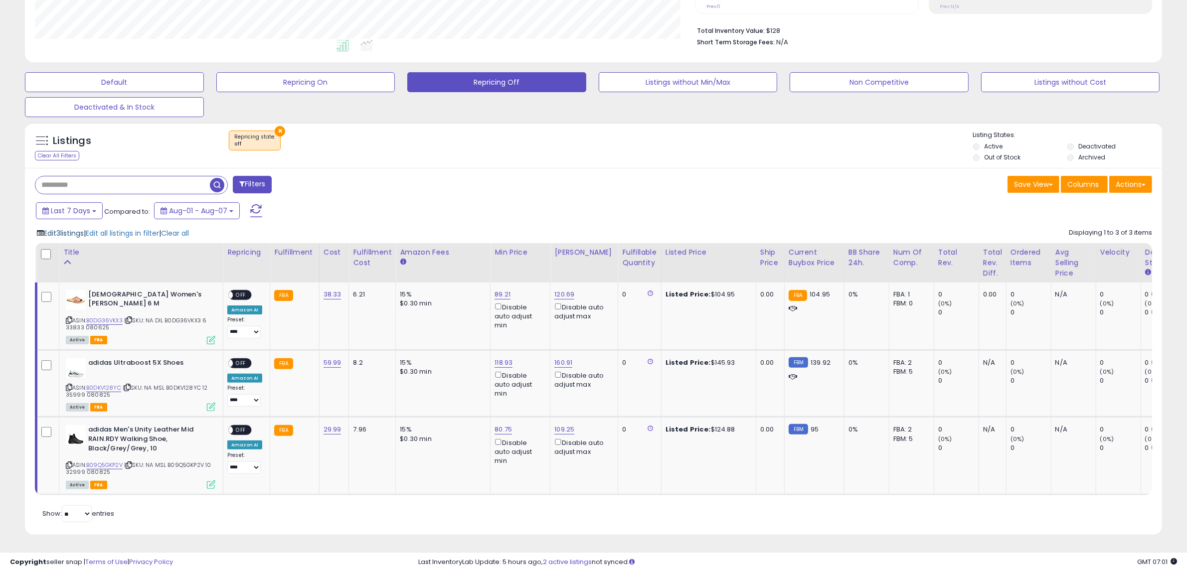
click at [62, 228] on span "Edit 3 listings" at bounding box center [64, 233] width 40 height 10
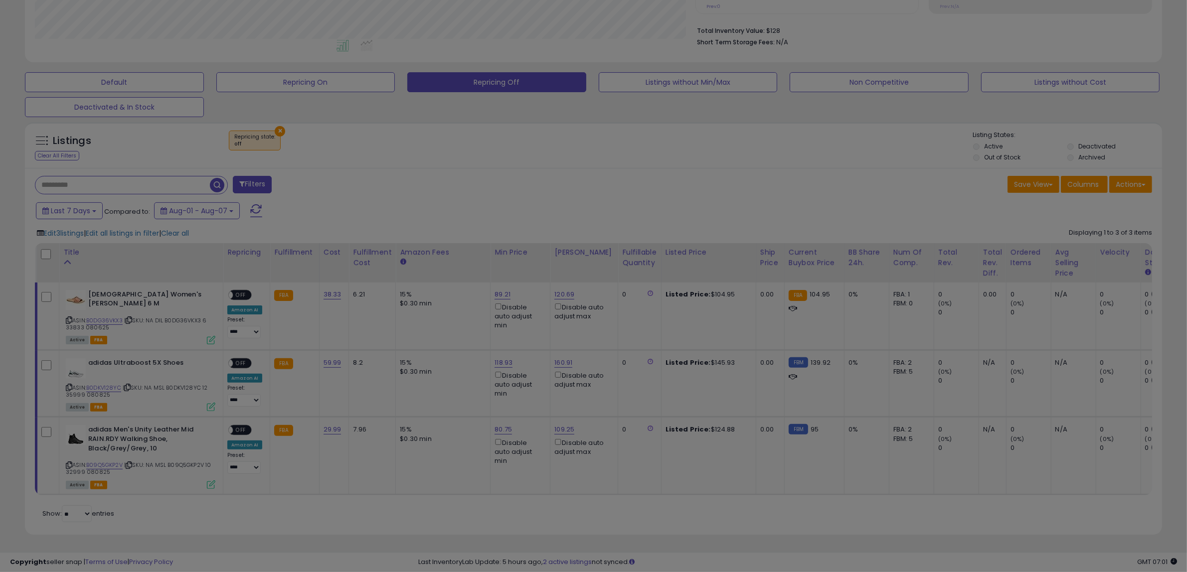
scroll to position [204, 666]
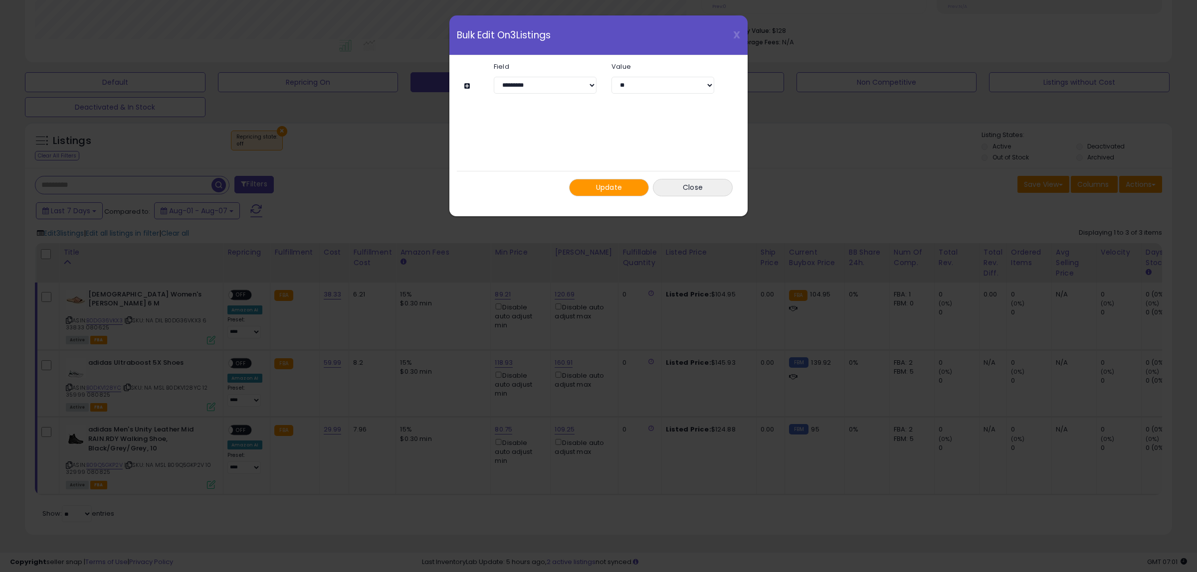
click at [601, 191] on span "Update" at bounding box center [609, 188] width 26 height 10
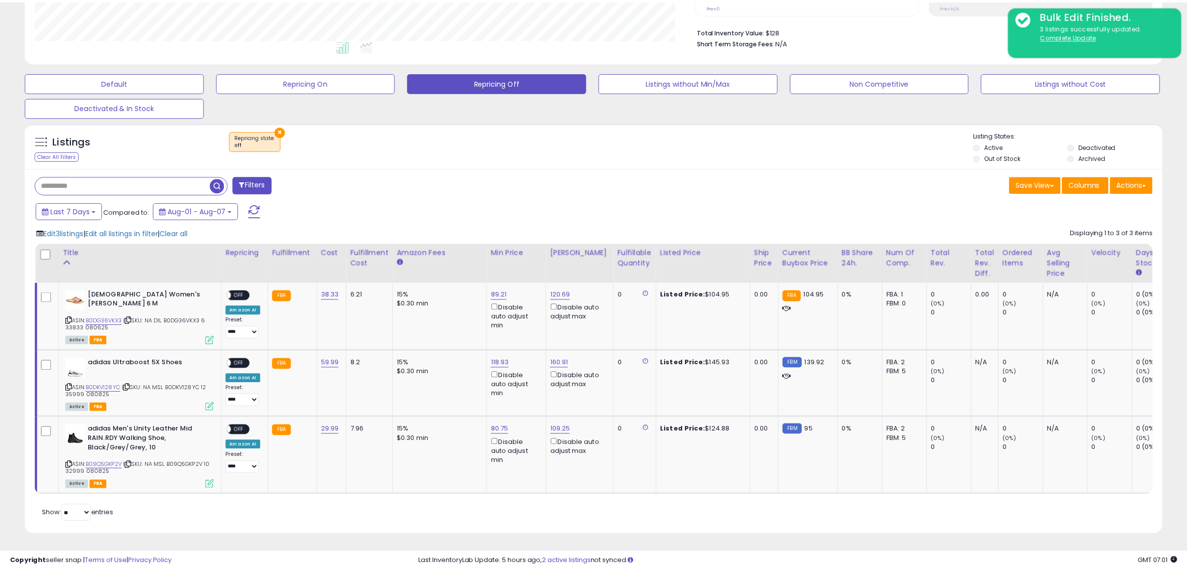
scroll to position [498445, 497988]
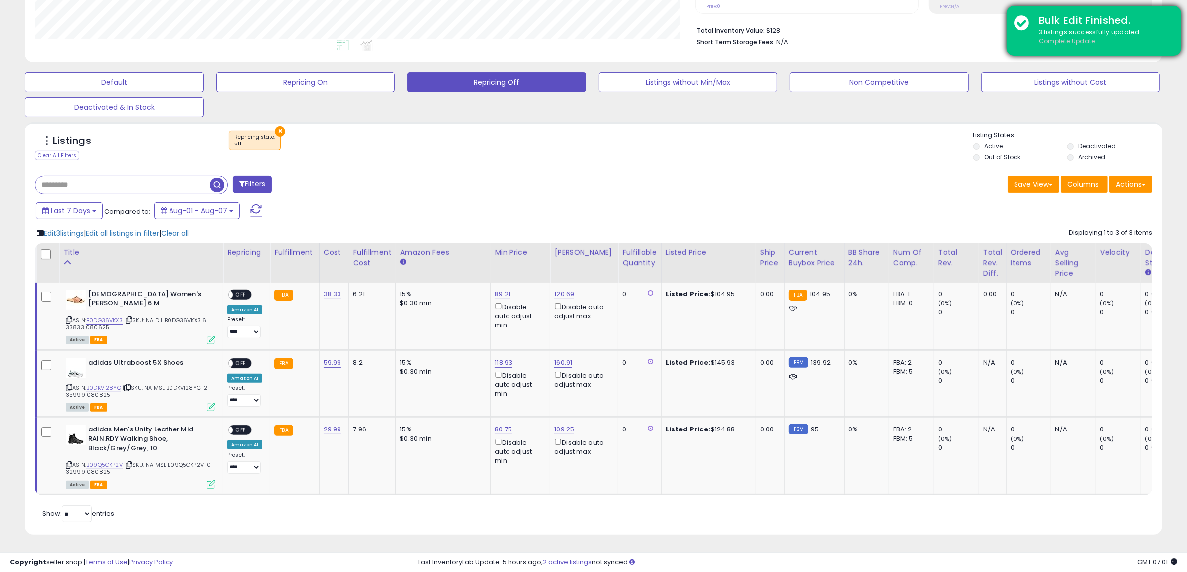
click at [1051, 43] on u "Complete Update" at bounding box center [1067, 41] width 56 height 8
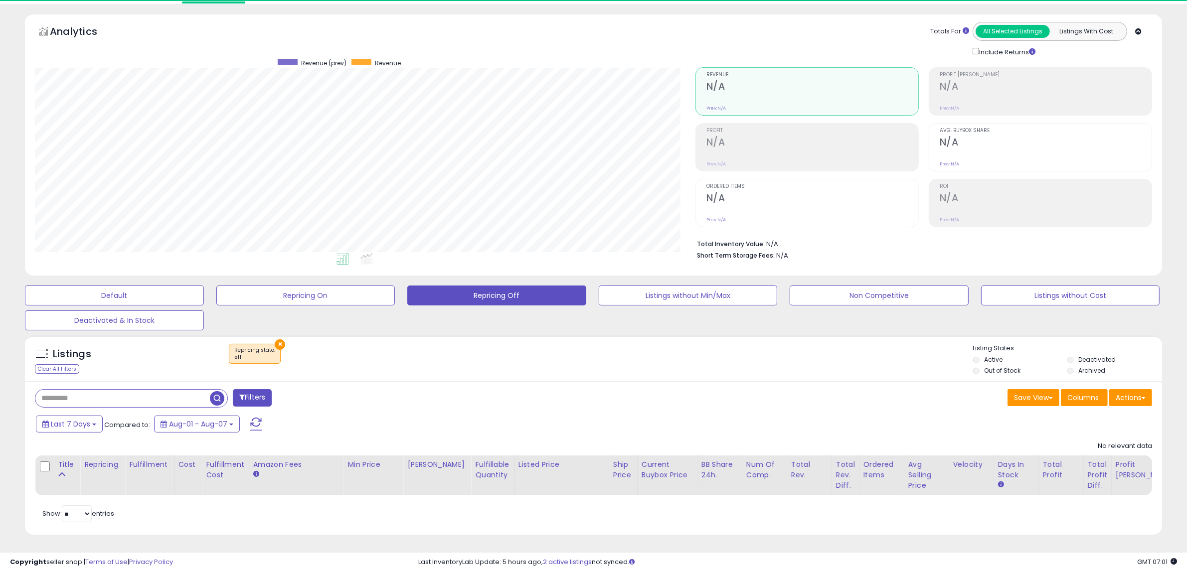
scroll to position [204, 661]
